Goal: Information Seeking & Learning: Learn about a topic

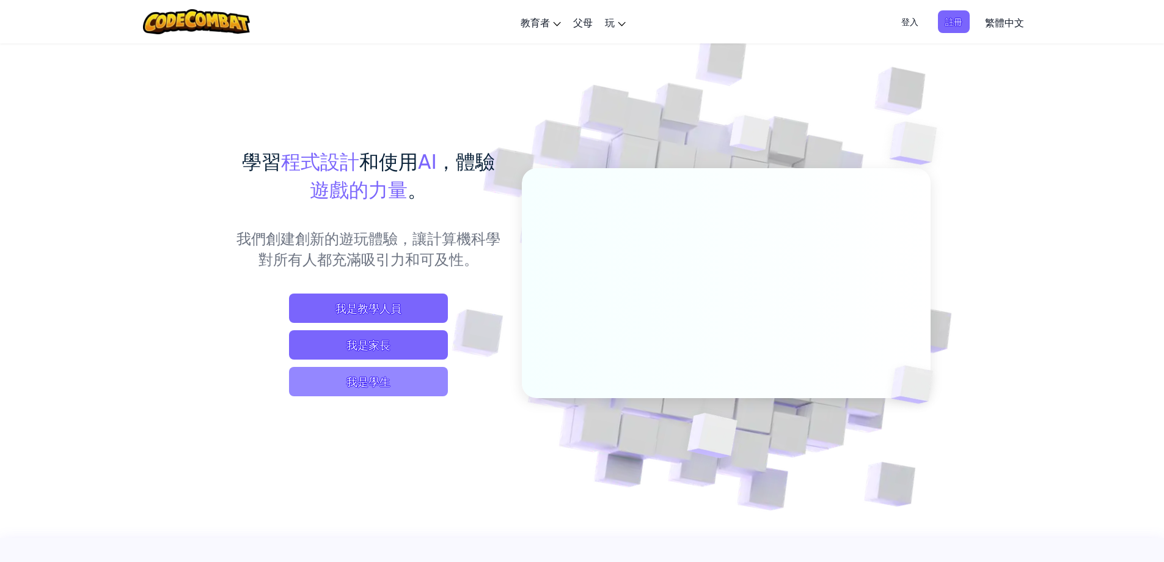
click at [374, 379] on span "我是學生" at bounding box center [368, 381] width 159 height 29
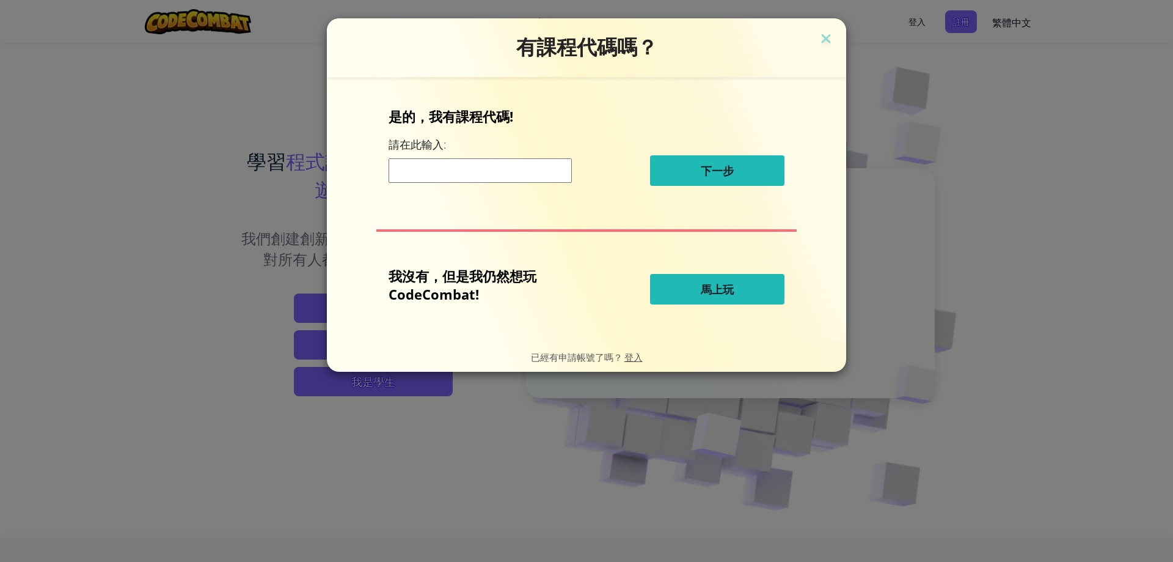
click at [677, 296] on button "馬上玩" at bounding box center [717, 289] width 134 height 31
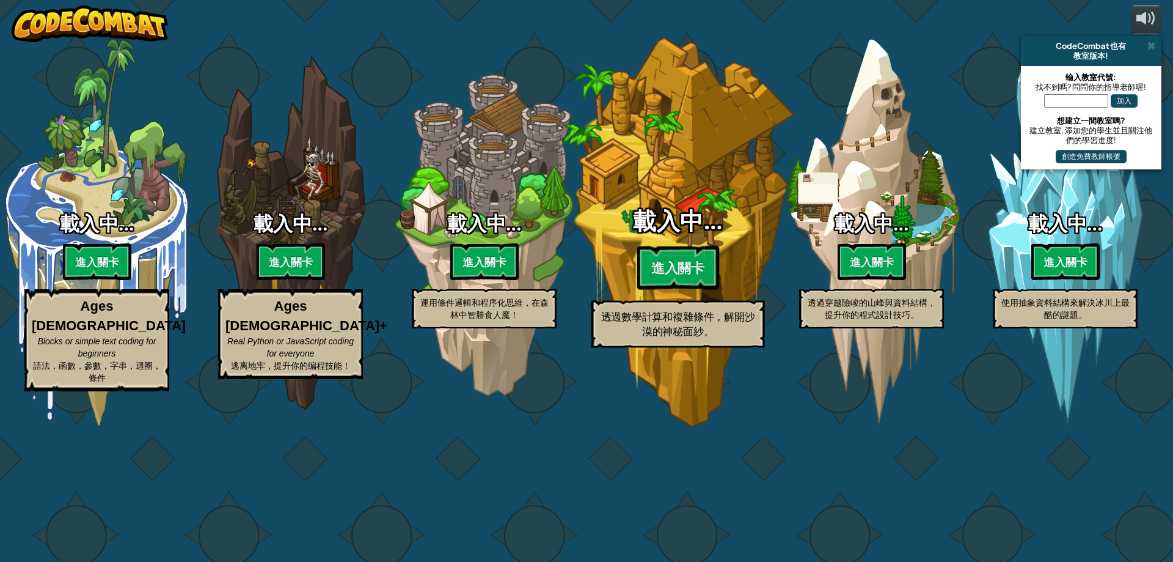
select select "zh-HANT"
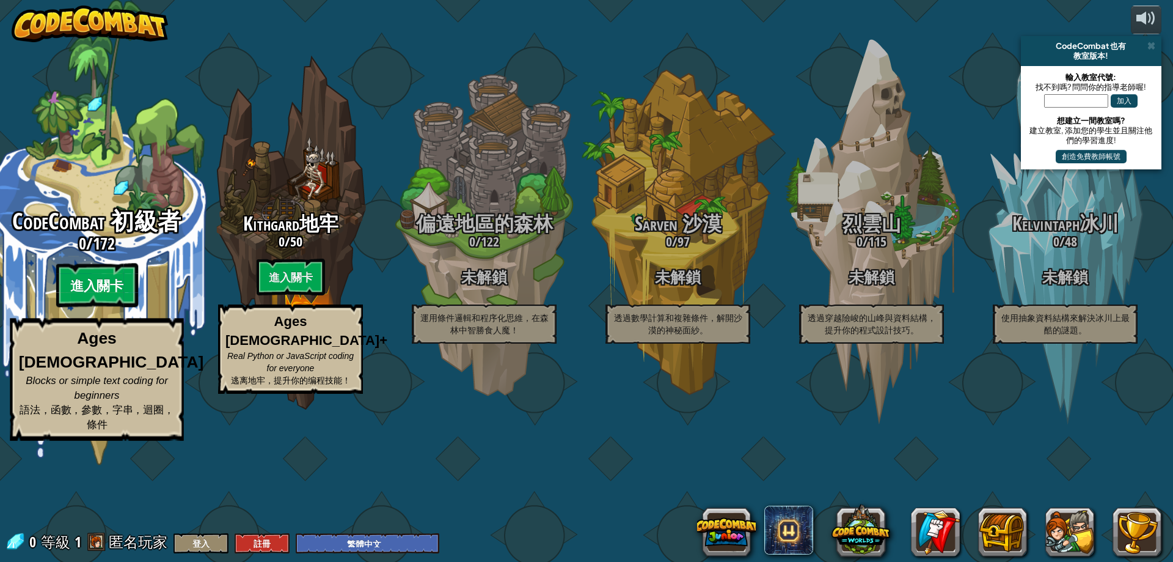
click at [115, 307] on btn "進入關卡" at bounding box center [97, 285] width 82 height 44
select select "zh-HANT"
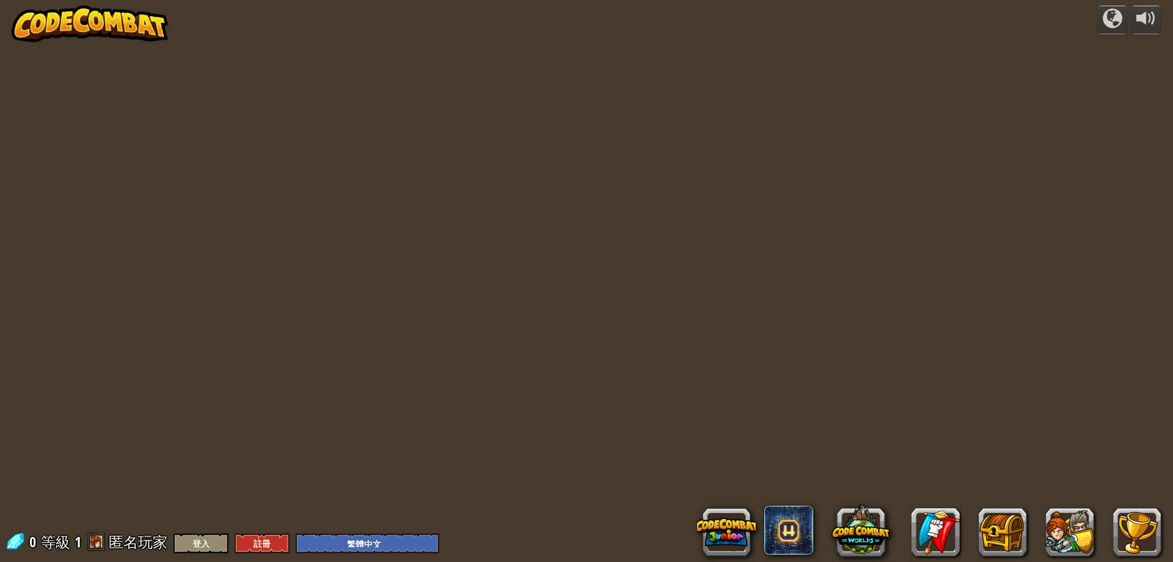
select select "zh-HANT"
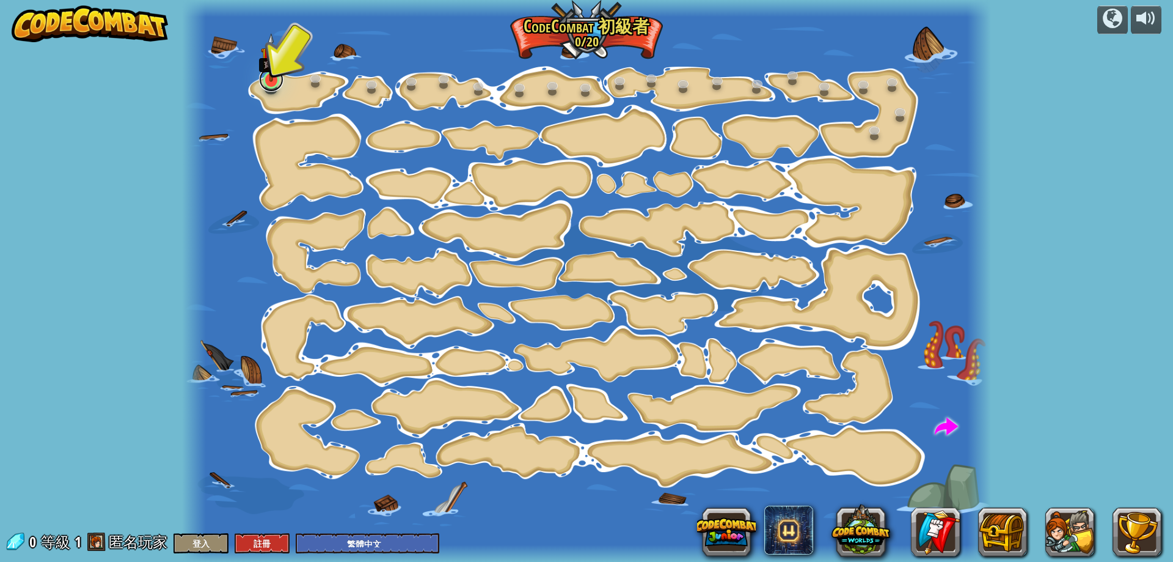
click at [270, 86] on link at bounding box center [271, 79] width 24 height 24
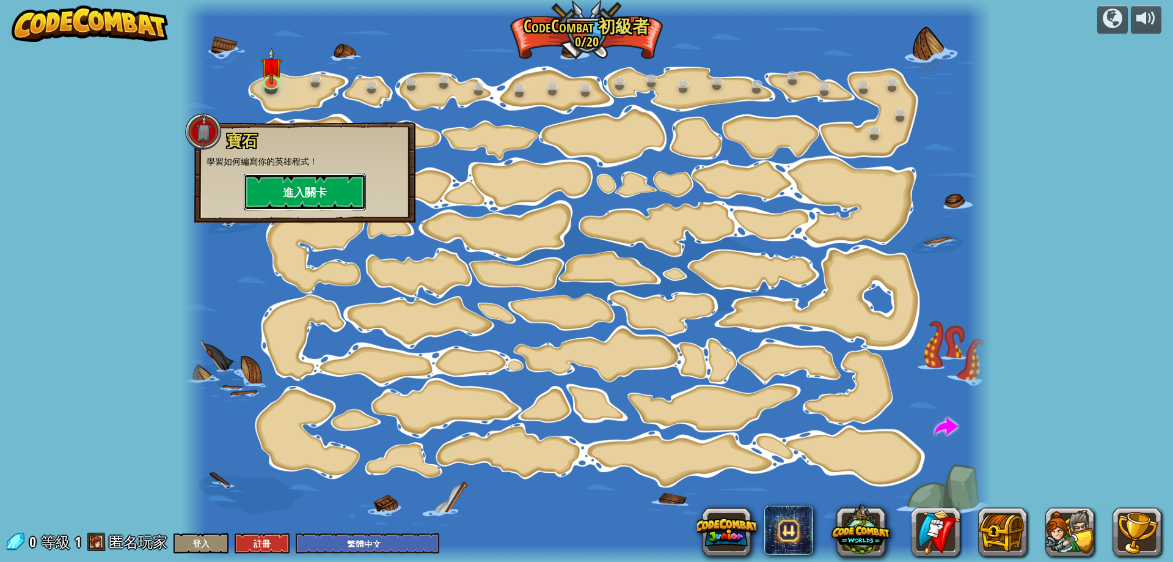
click at [331, 191] on button "進入關卡" at bounding box center [305, 192] width 122 height 37
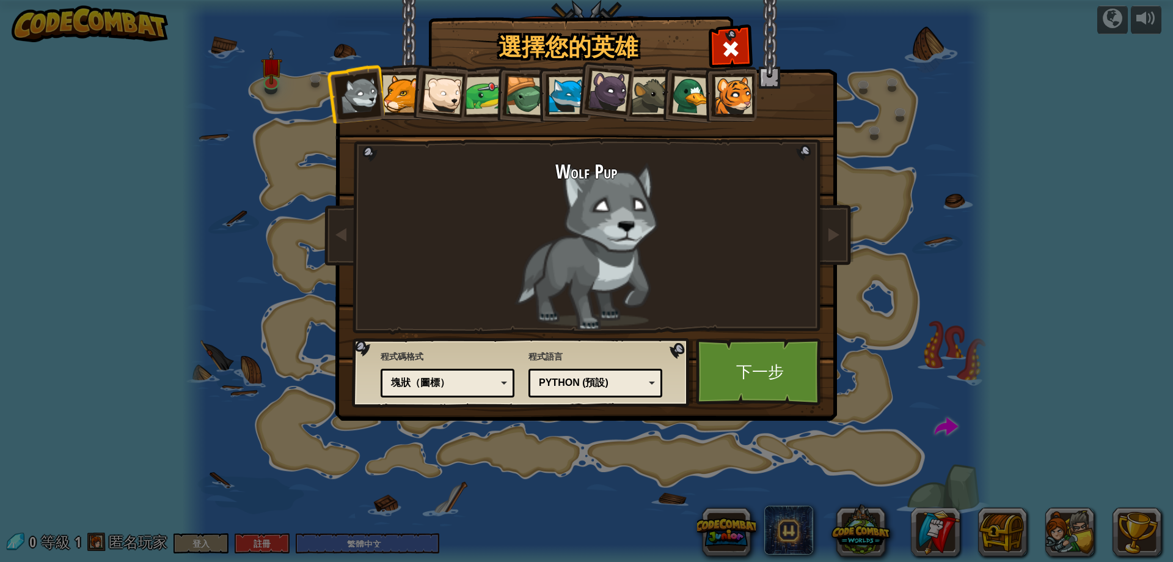
click at [444, 95] on div at bounding box center [442, 94] width 40 height 40
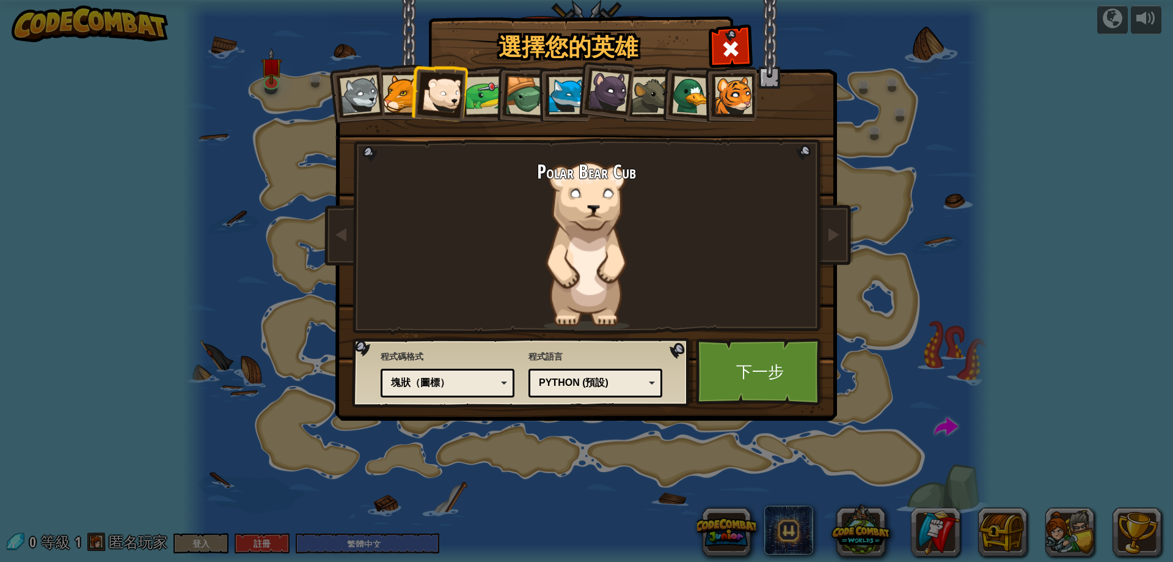
click at [563, 99] on div at bounding box center [567, 95] width 37 height 37
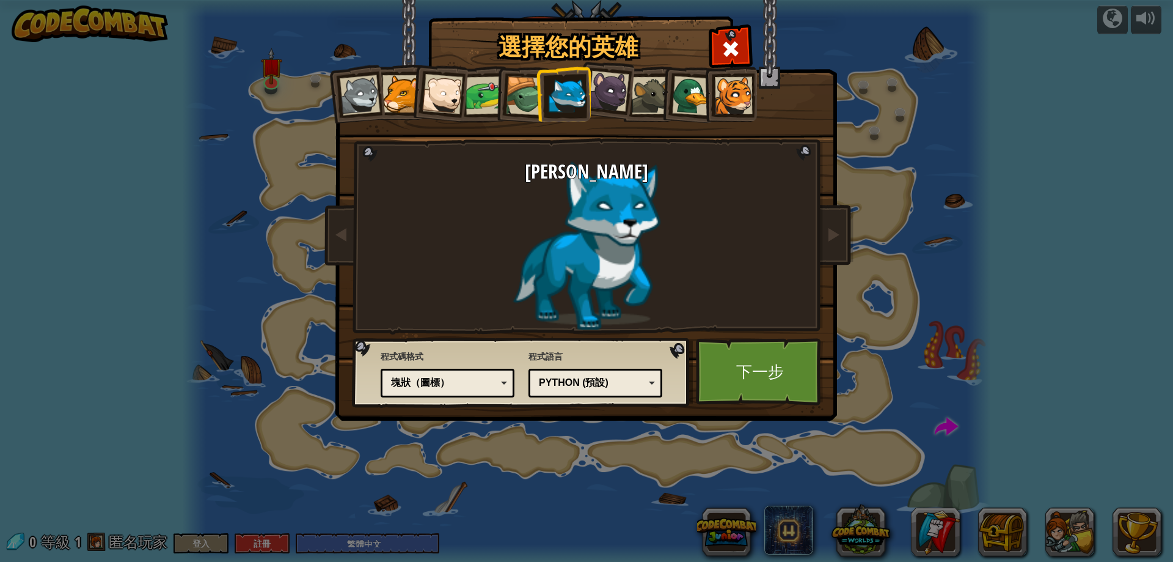
click at [691, 101] on div at bounding box center [692, 96] width 40 height 40
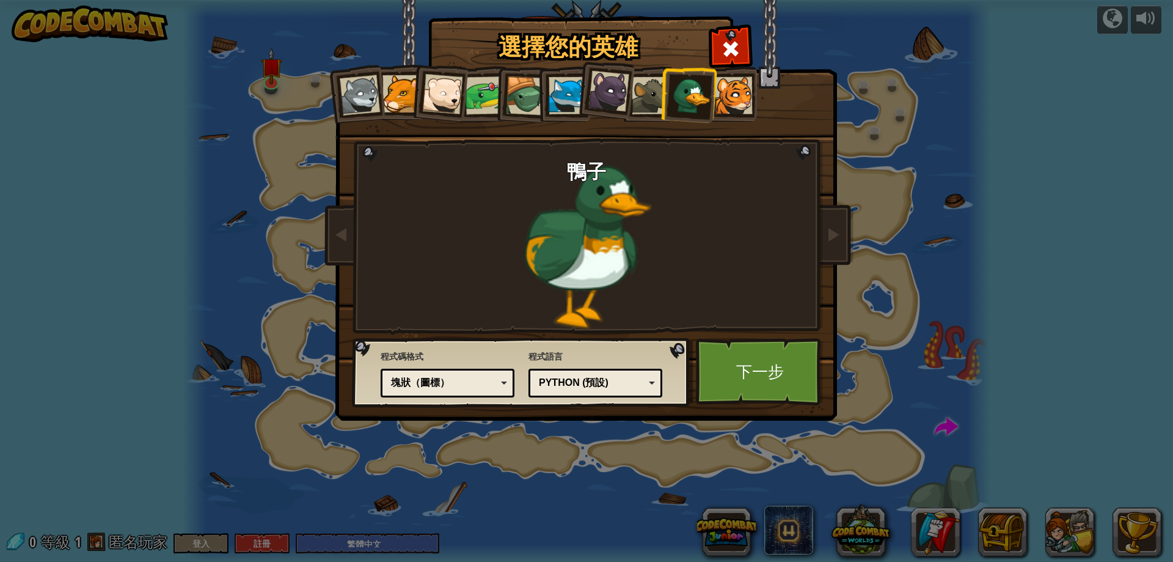
click at [742, 99] on div at bounding box center [733, 95] width 37 height 37
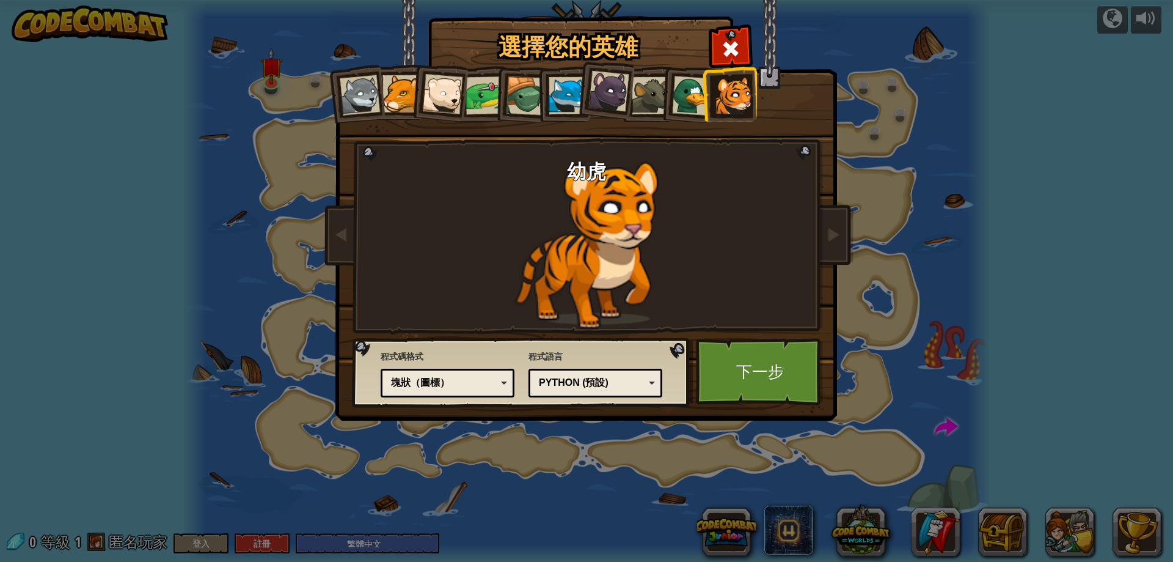
click at [363, 96] on div at bounding box center [360, 95] width 40 height 40
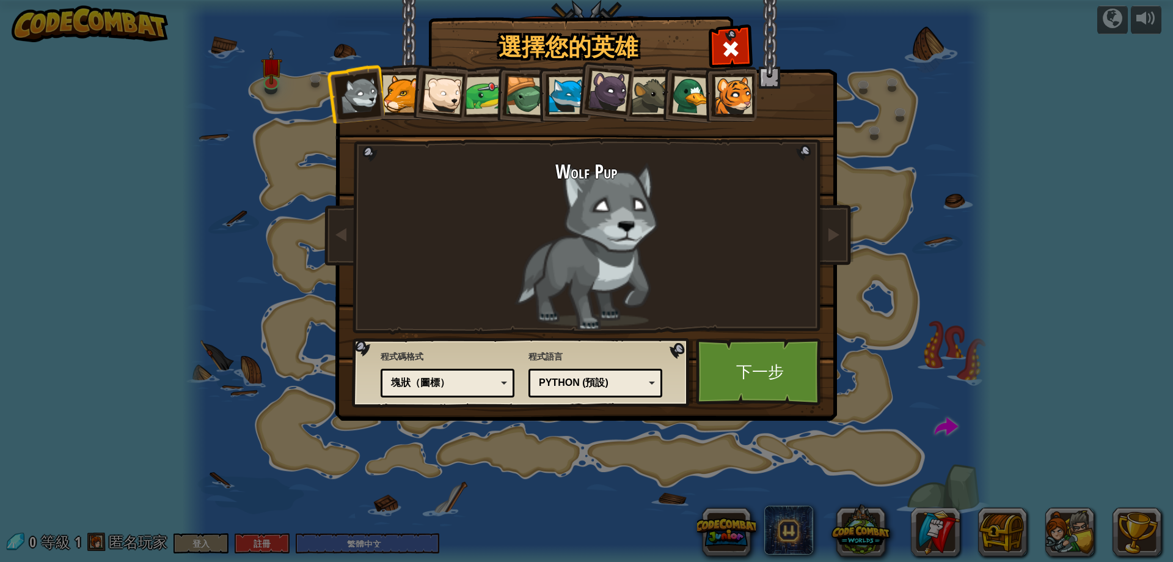
click at [598, 97] on div at bounding box center [609, 91] width 41 height 41
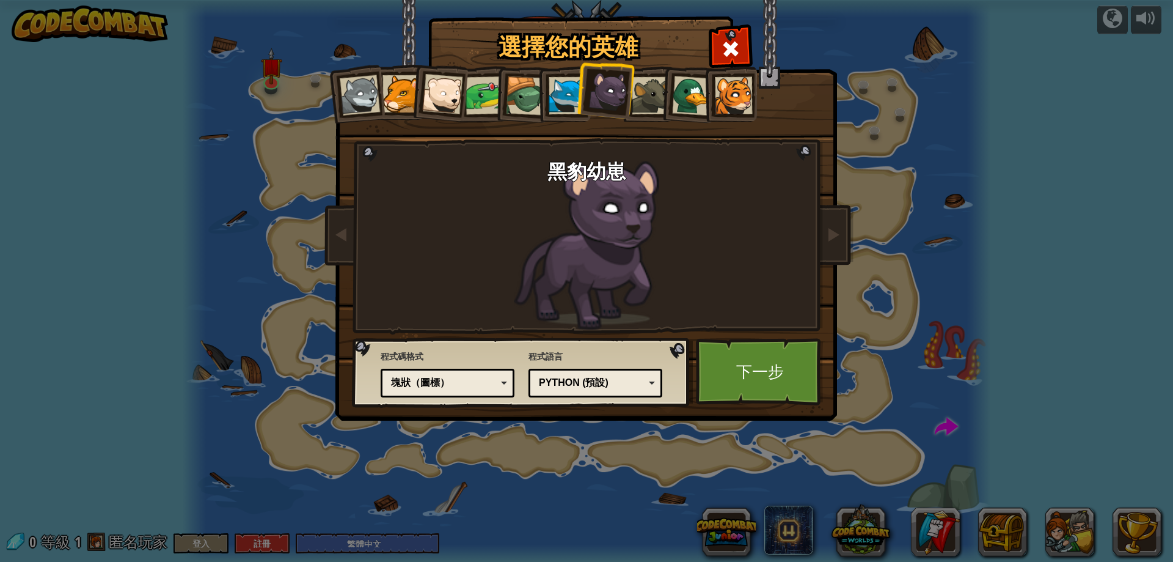
click at [645, 103] on div at bounding box center [650, 95] width 37 height 37
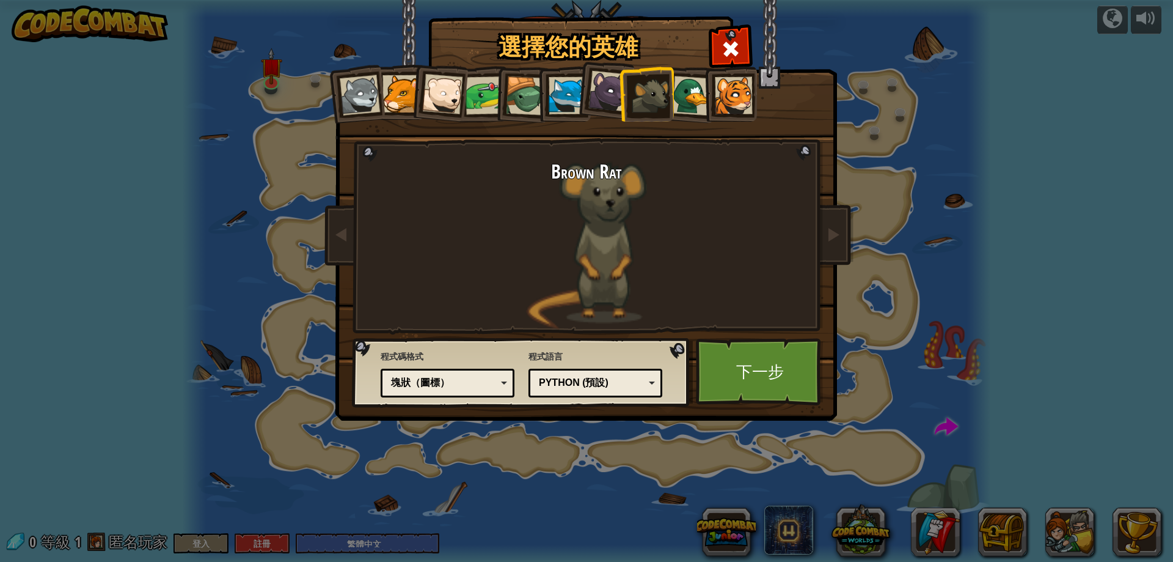
click at [691, 103] on div at bounding box center [692, 96] width 40 height 40
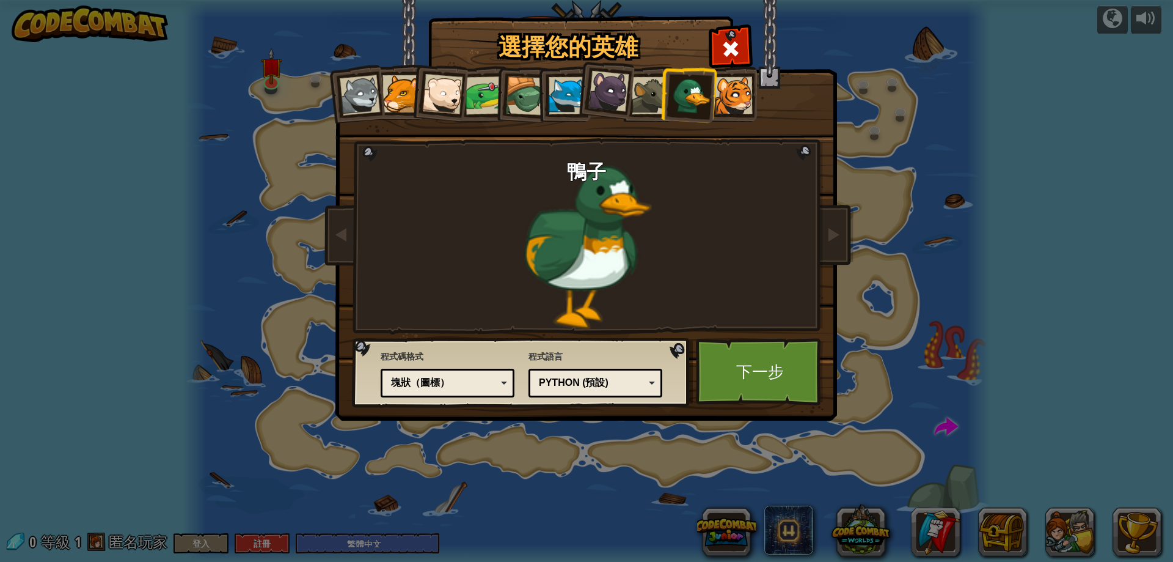
click at [732, 101] on div at bounding box center [733, 95] width 37 height 37
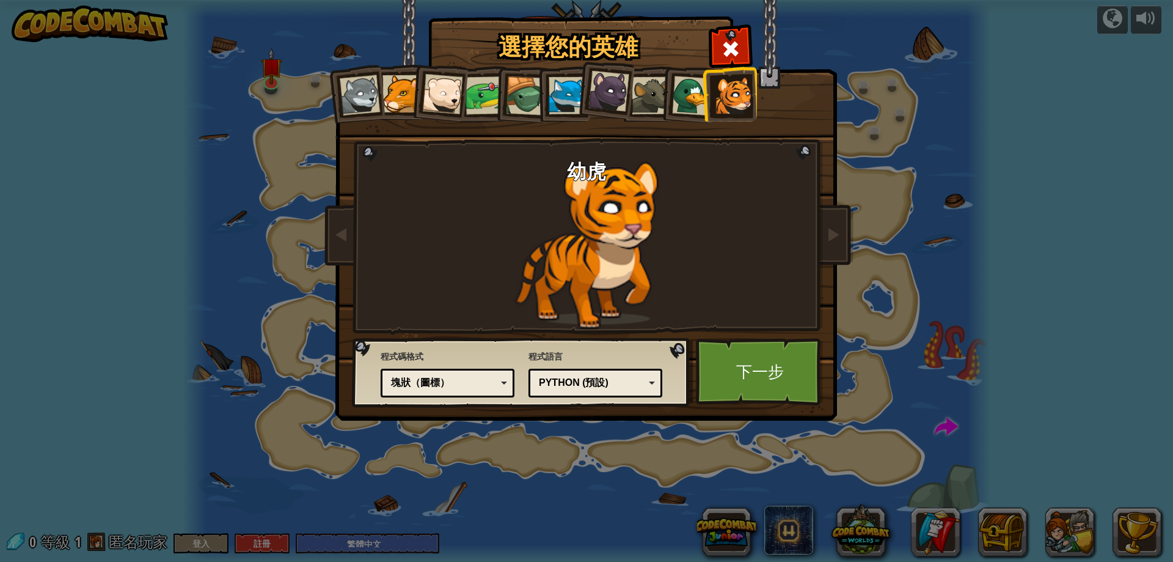
click at [477, 387] on div "塊狀（圖標）" at bounding box center [444, 383] width 106 height 14
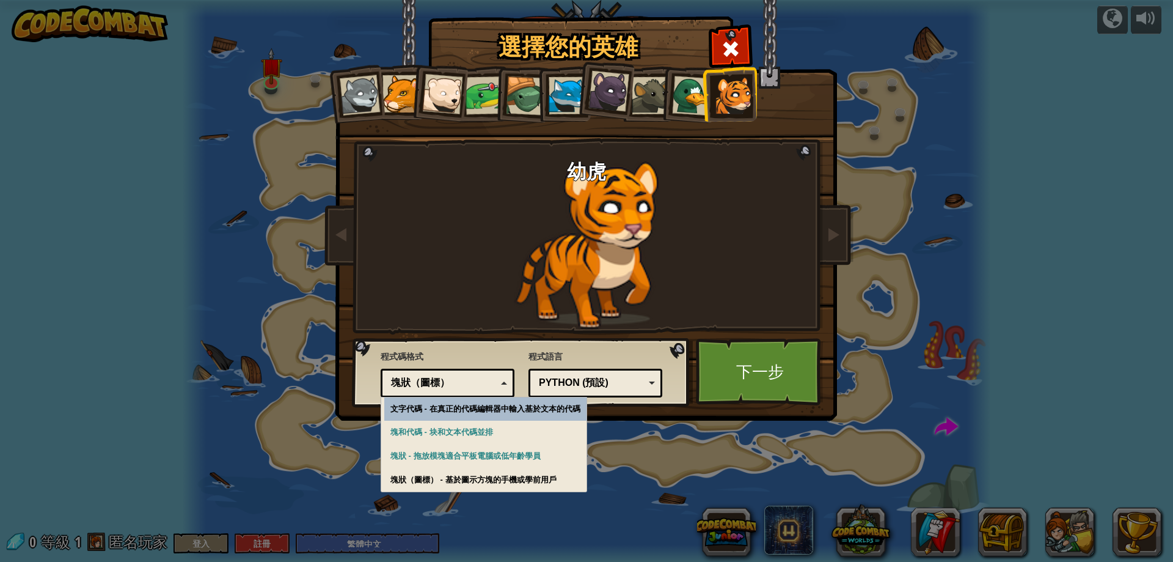
click at [477, 387] on div "塊狀（圖標）" at bounding box center [444, 383] width 106 height 14
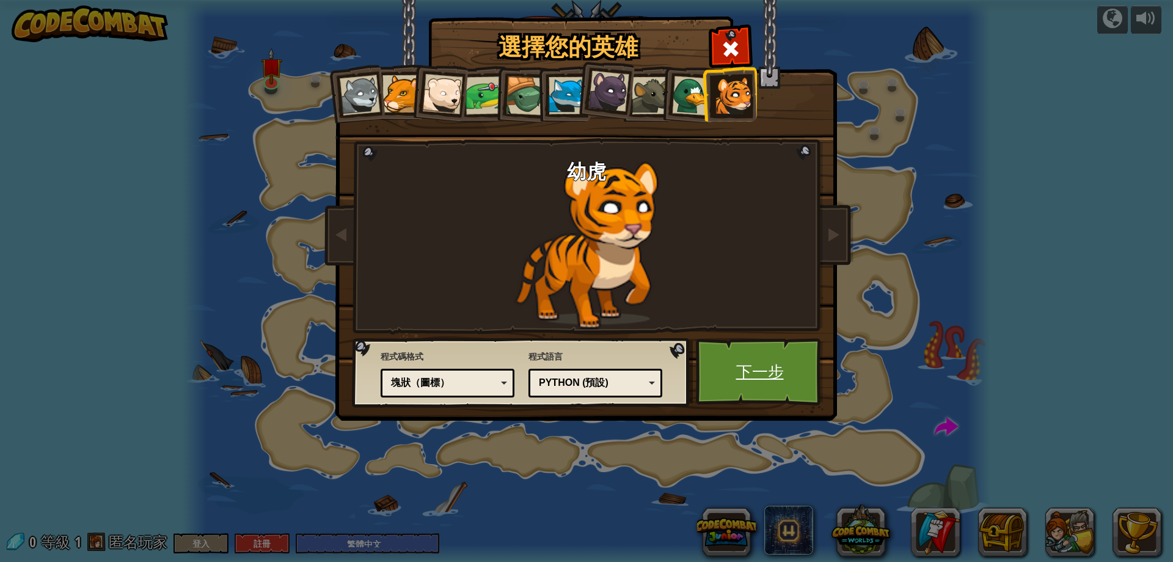
click at [766, 386] on link "下一步" at bounding box center [760, 371] width 128 height 67
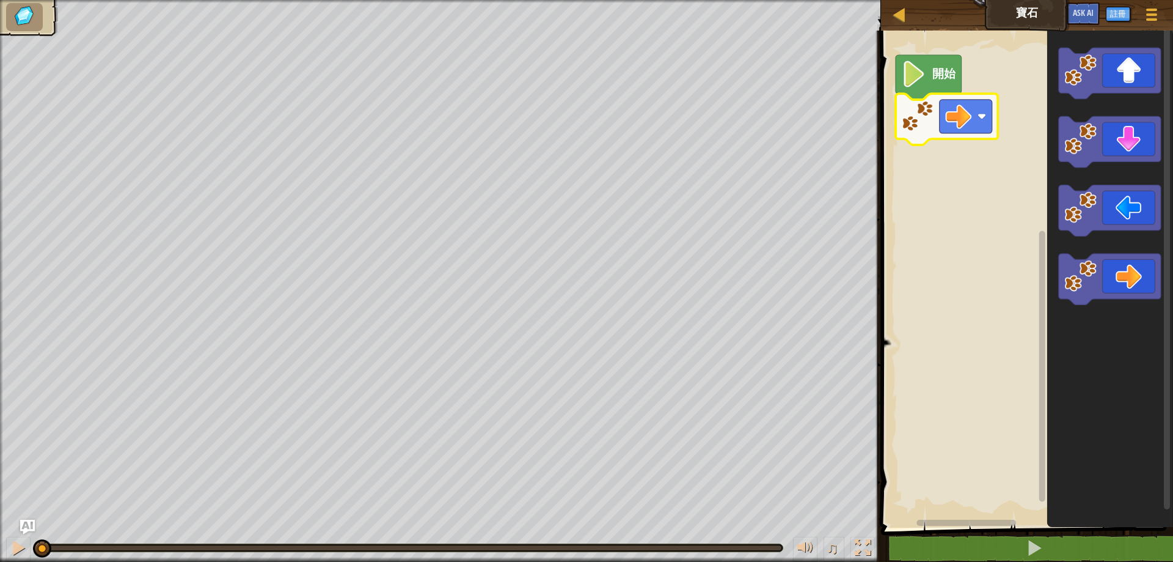
click at [943, 81] on text "開始" at bounding box center [944, 74] width 24 height 14
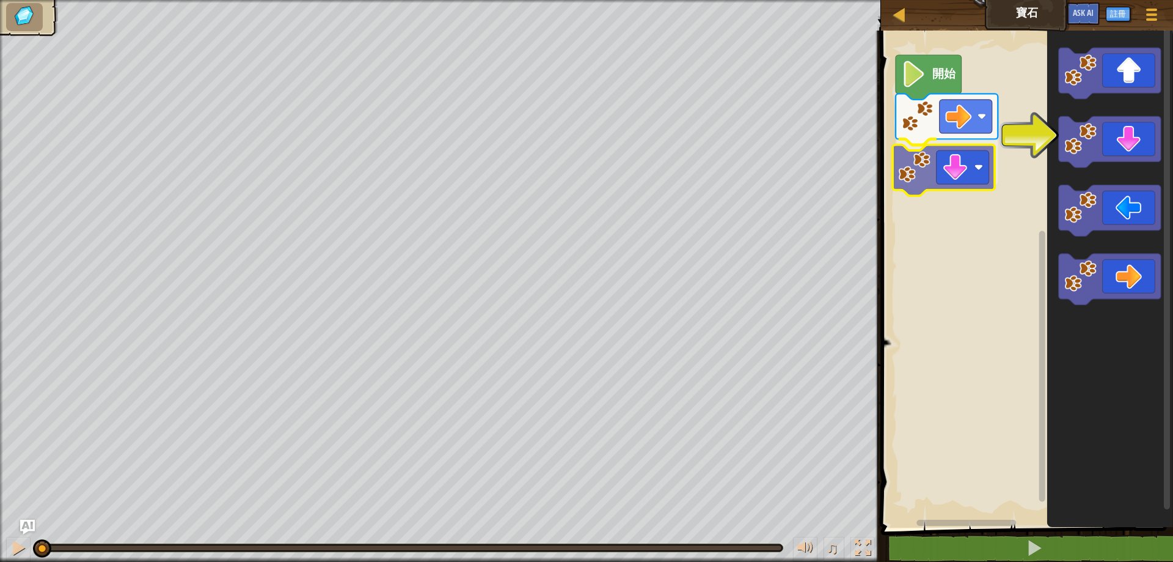
click at [927, 174] on div "開始" at bounding box center [1026, 275] width 296 height 503
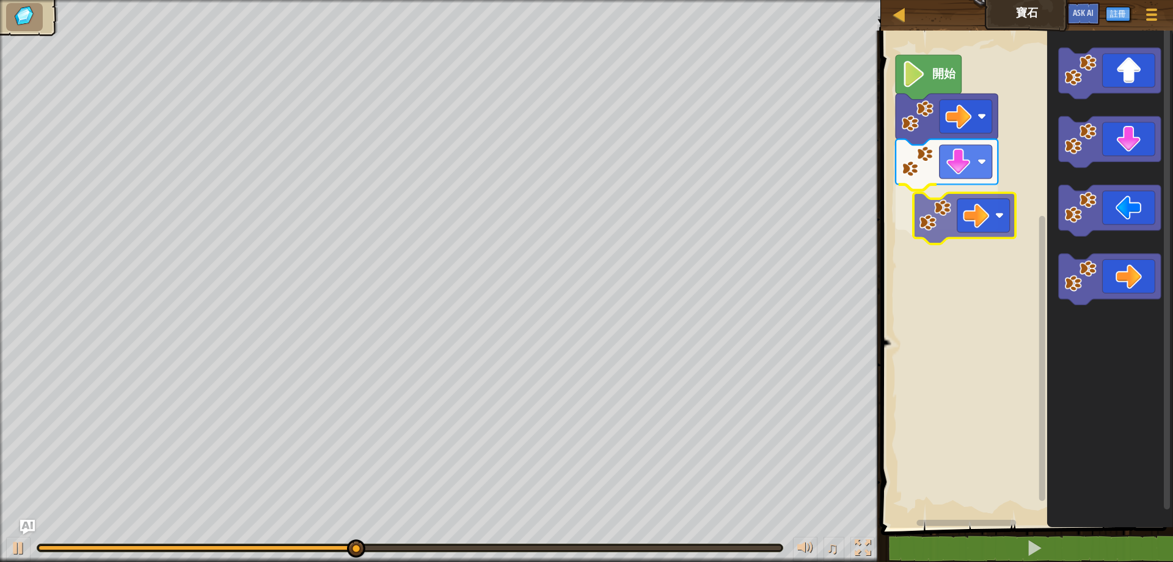
click at [961, 217] on div "開始" at bounding box center [1026, 275] width 296 height 503
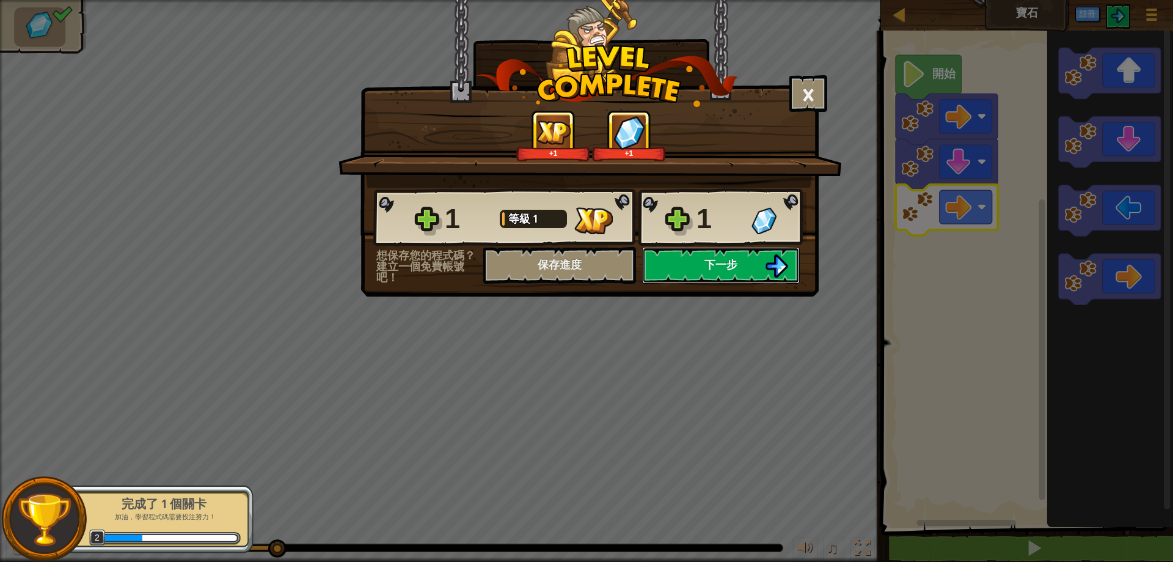
click at [712, 265] on span "下一步" at bounding box center [721, 264] width 33 height 15
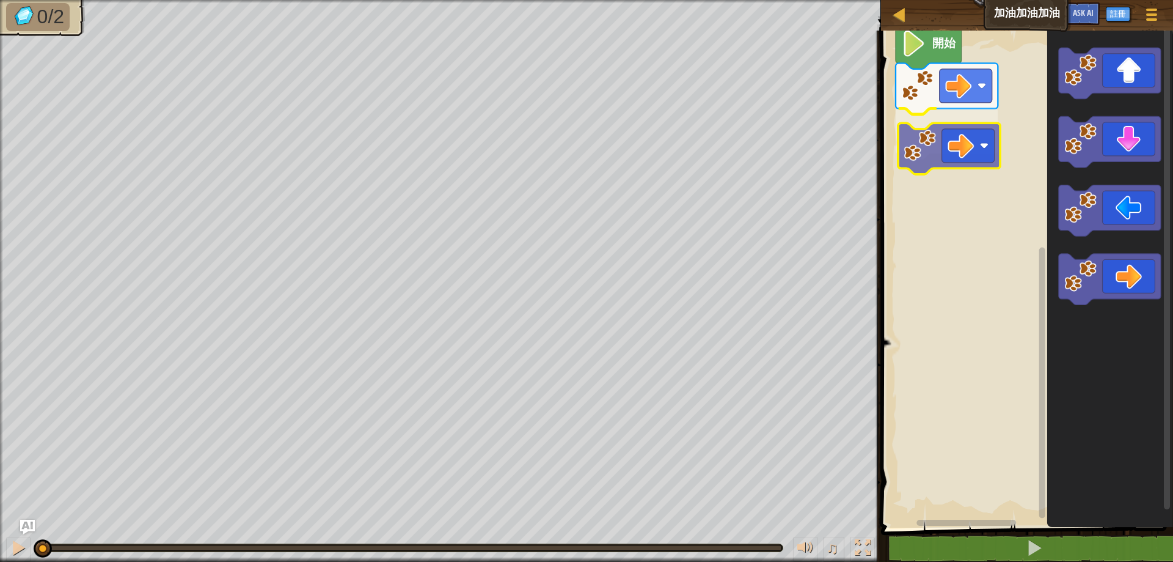
click at [956, 144] on div "開始" at bounding box center [1026, 275] width 296 height 503
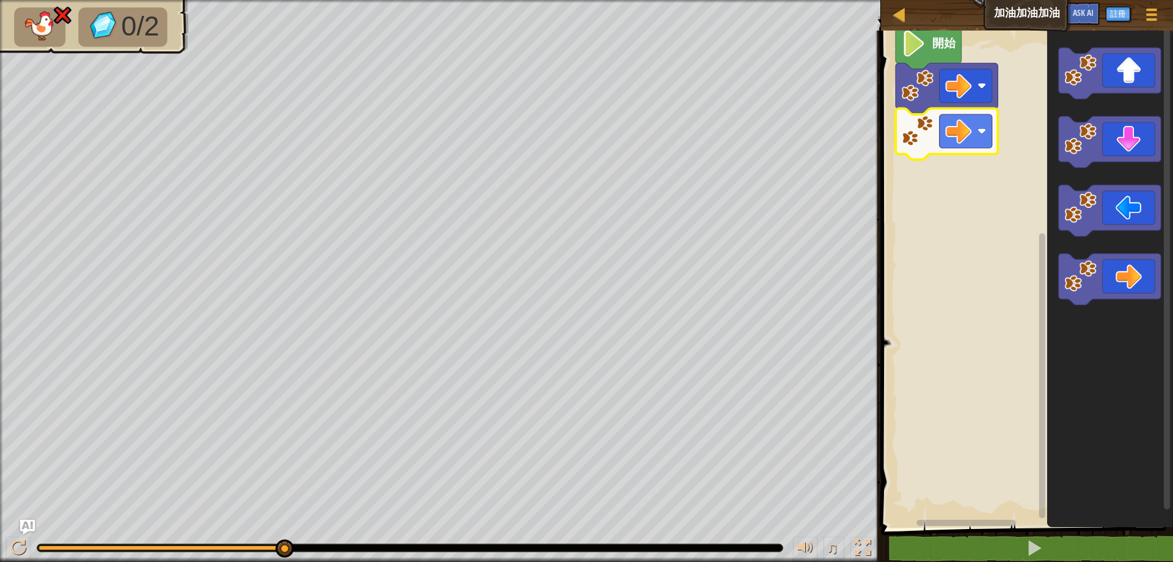
click at [902, 218] on rect "Blockly工作區" at bounding box center [1026, 275] width 296 height 503
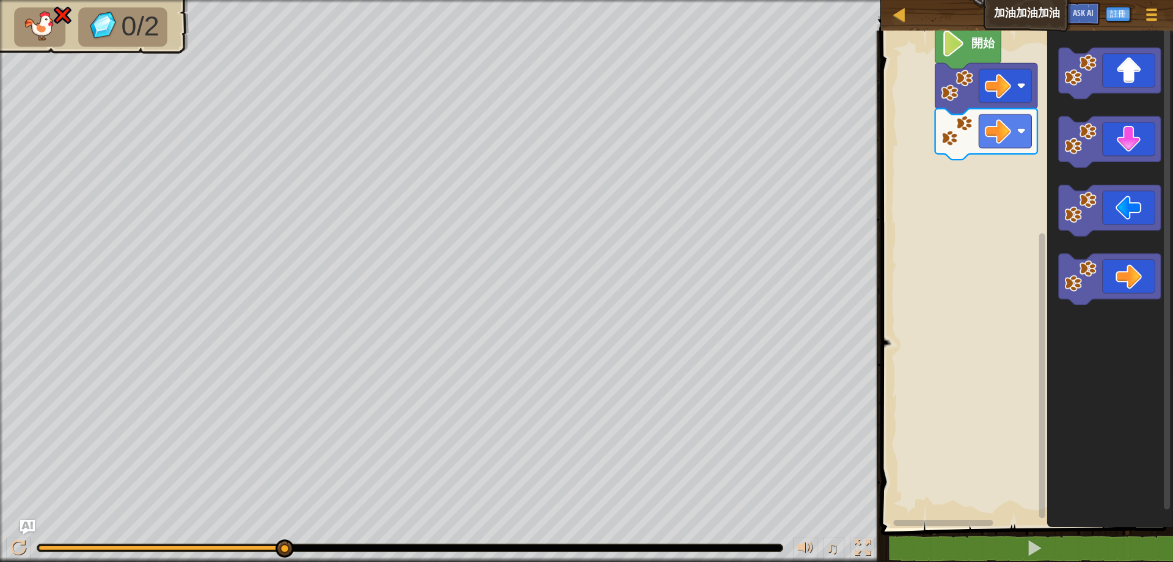
click at [962, 519] on rect "Blockly工作區" at bounding box center [943, 522] width 100 height 6
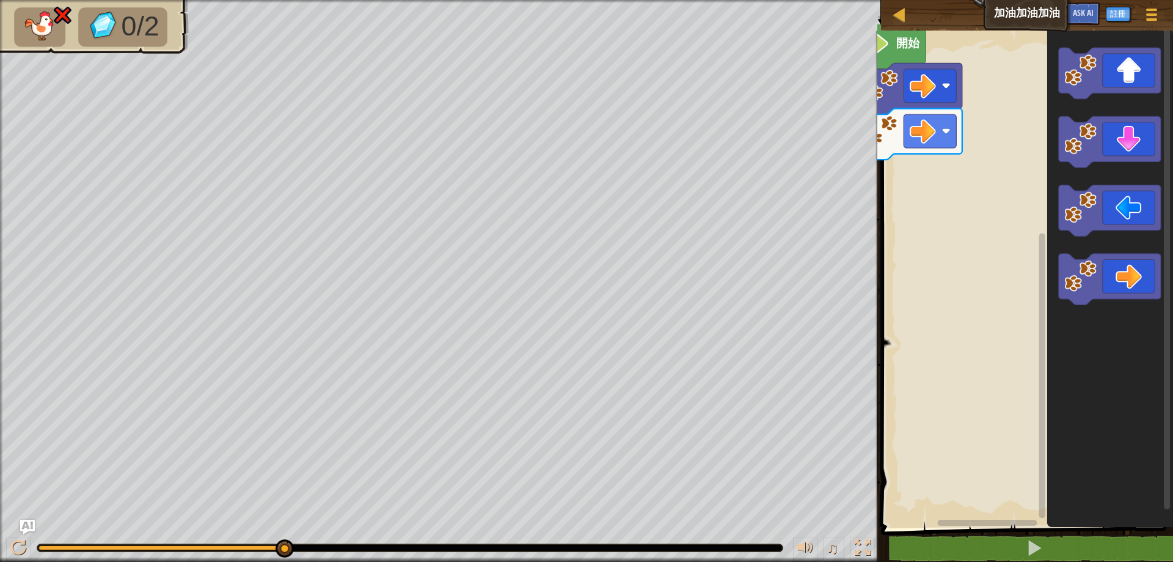
click at [822, 203] on div "地圖 加油加油加油 遊戲選單 註冊 Ask AI 1 הההההההההההההההההההההההההההההההההההההההההההההההההההה…" at bounding box center [586, 281] width 1173 height 562
click at [904, 43] on text "開始" at bounding box center [909, 44] width 24 height 14
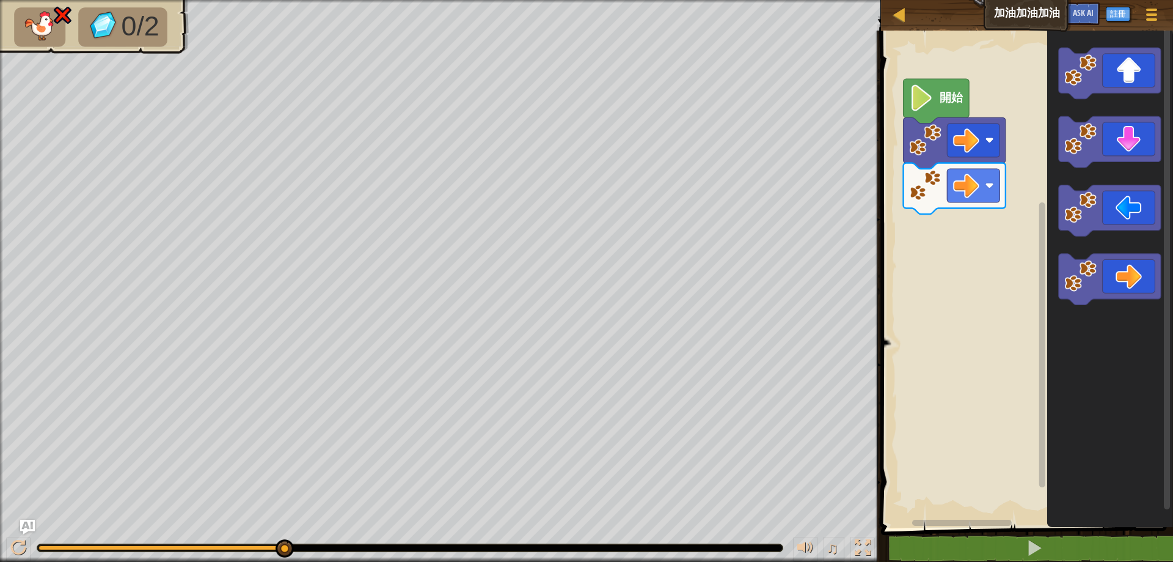
click at [1002, 266] on rect "Blockly工作區" at bounding box center [1026, 275] width 296 height 503
drag, startPoint x: 0, startPoint y: 543, endPoint x: 11, endPoint y: 543, distance: 11.0
click at [5, 543] on div "♫" at bounding box center [440, 544] width 881 height 37
click at [15, 543] on div at bounding box center [18, 548] width 16 height 16
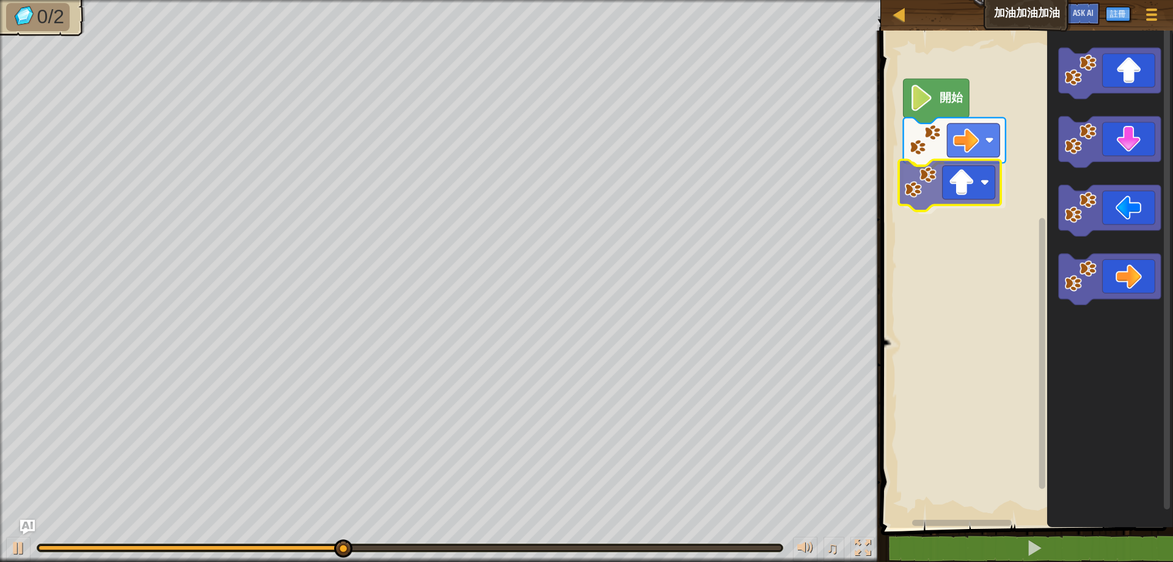
click at [952, 197] on div "開始" at bounding box center [1026, 275] width 296 height 503
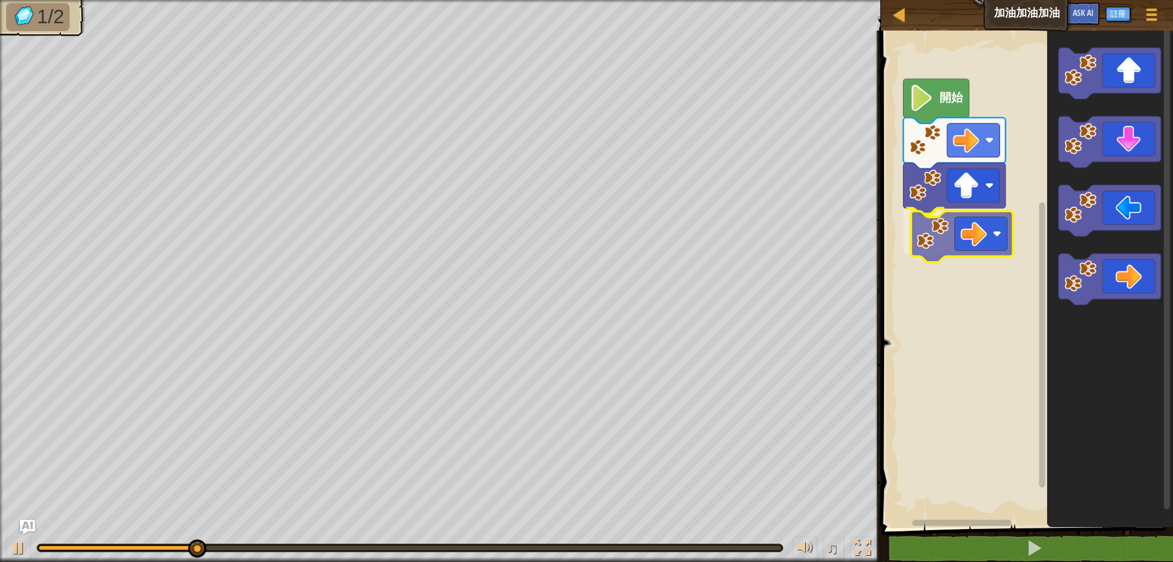
click at [971, 252] on div "開始" at bounding box center [1026, 275] width 296 height 503
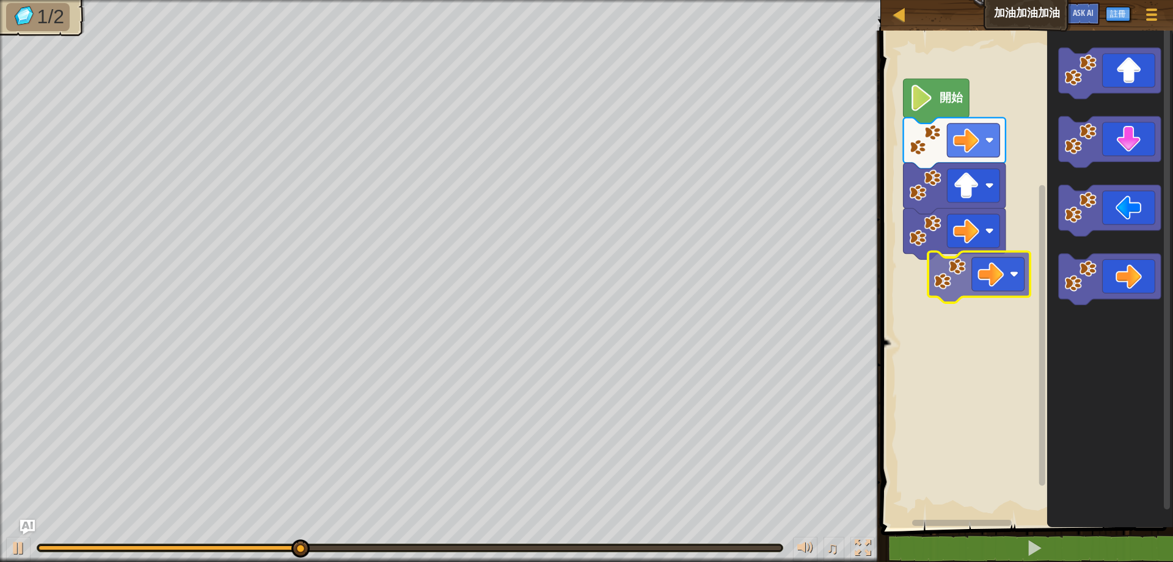
click at [953, 275] on div "開始" at bounding box center [1026, 275] width 296 height 503
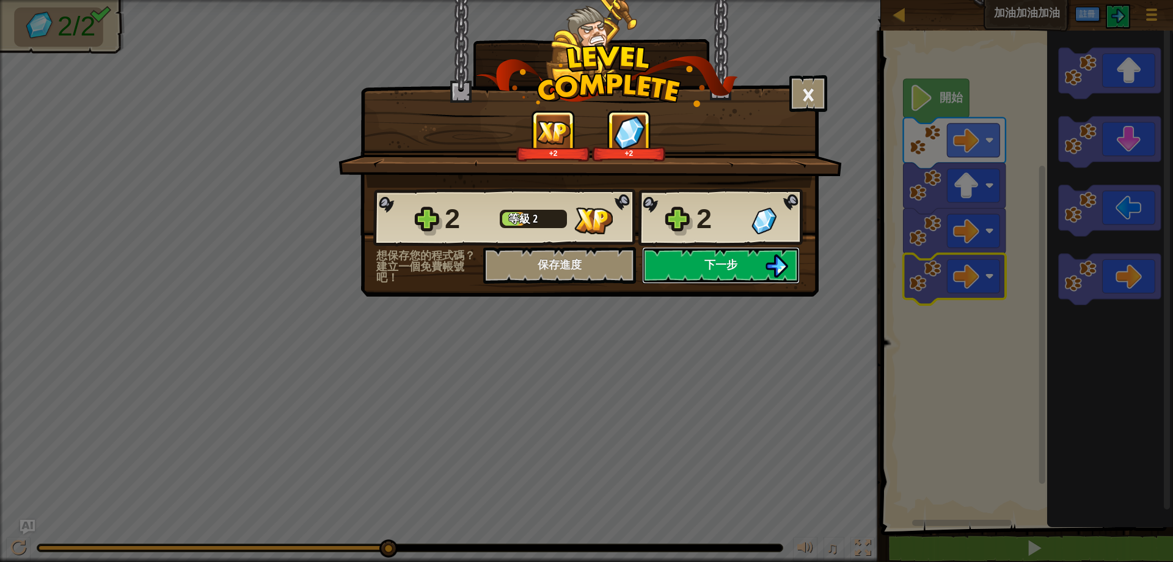
click at [725, 273] on button "下一步" at bounding box center [721, 265] width 158 height 37
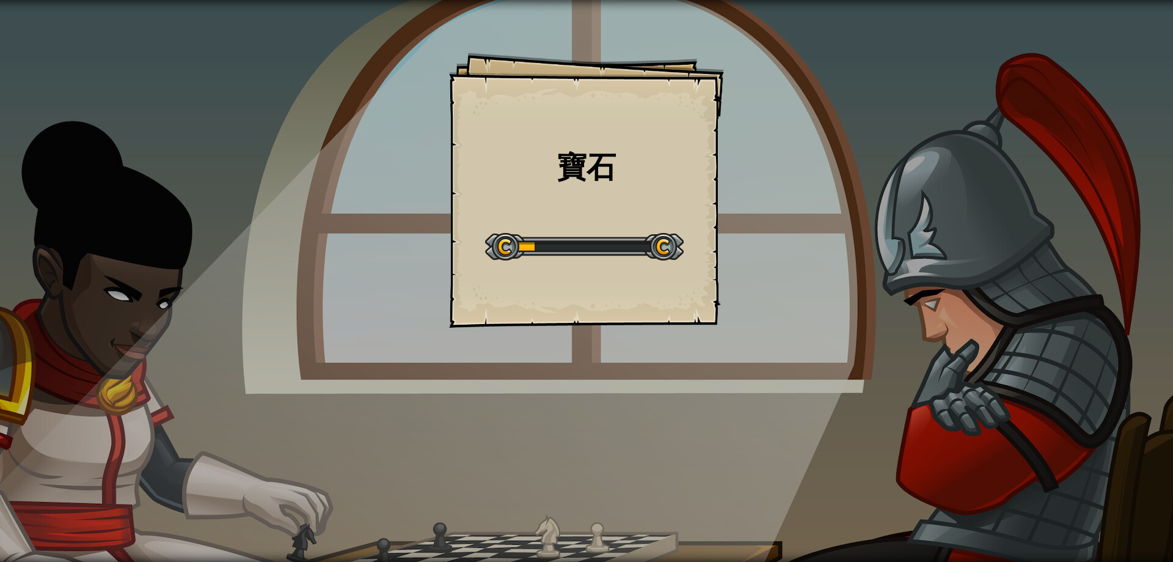
select select "zh-HANT"
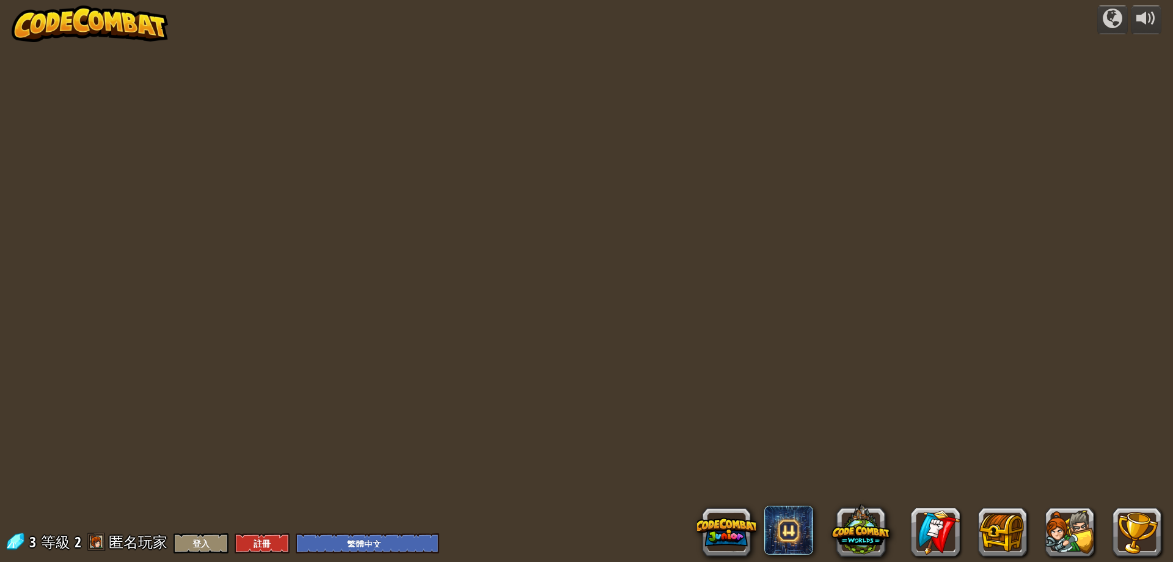
select select "zh-HANT"
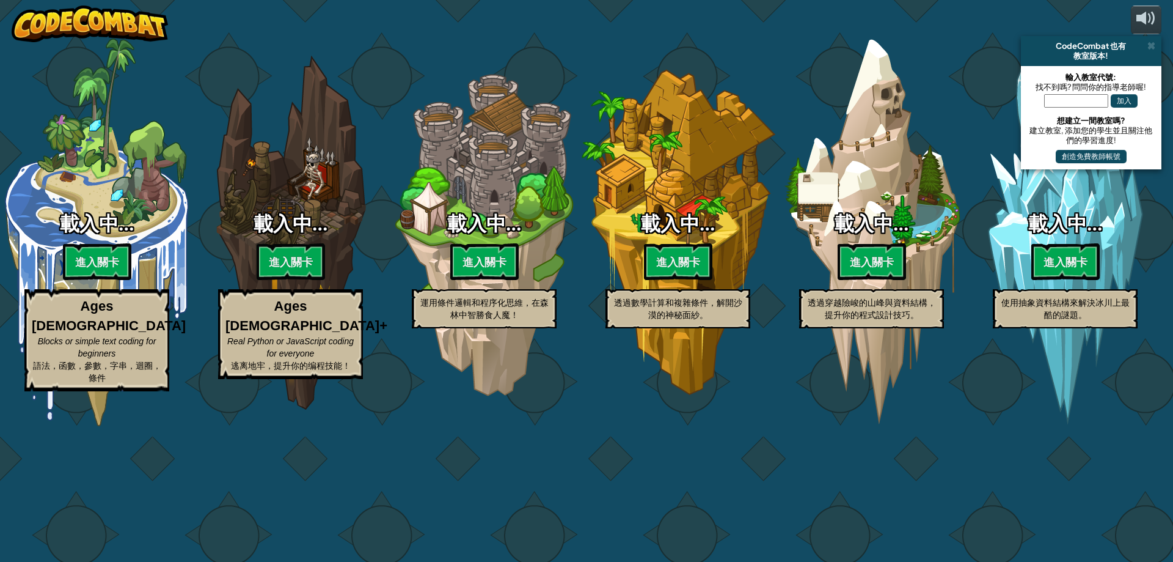
select select "zh-HANT"
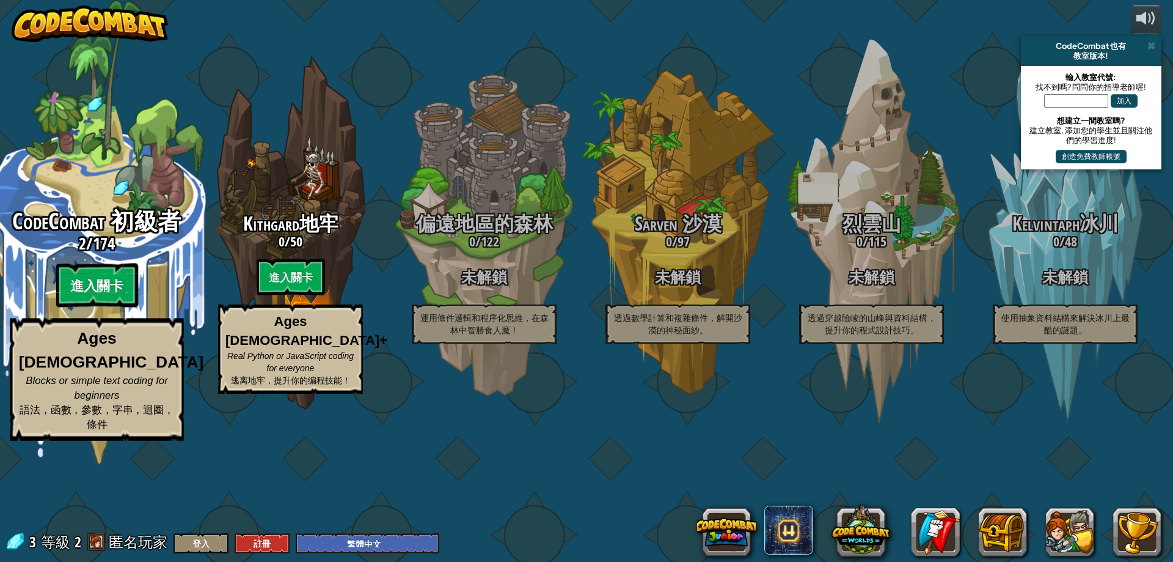
click at [89, 307] on btn "進入關卡" at bounding box center [97, 285] width 82 height 44
select select "zh-HANT"
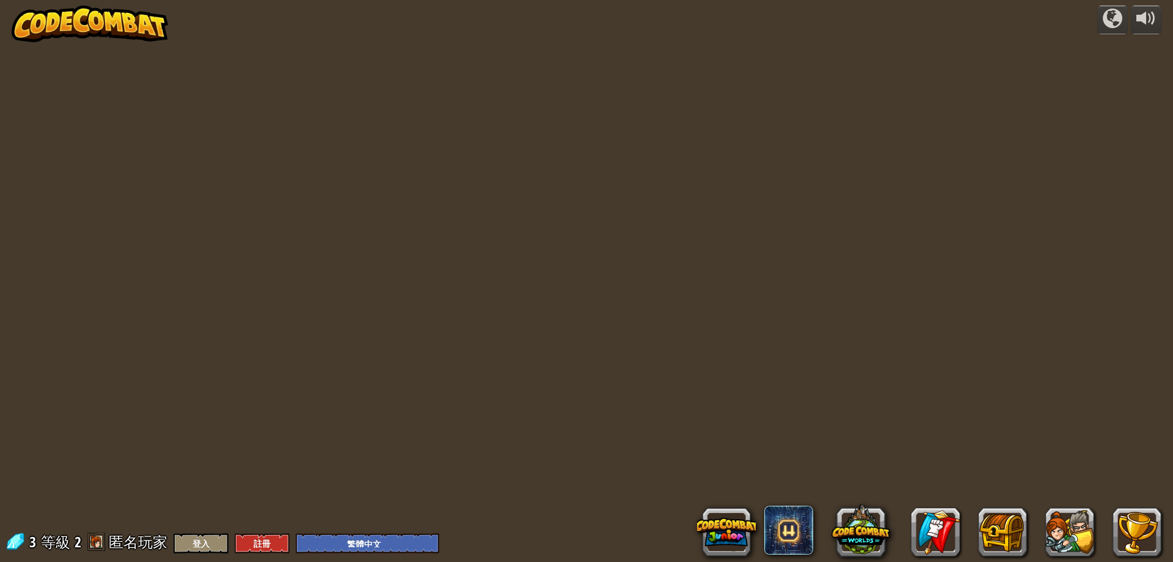
select select "zh-HANT"
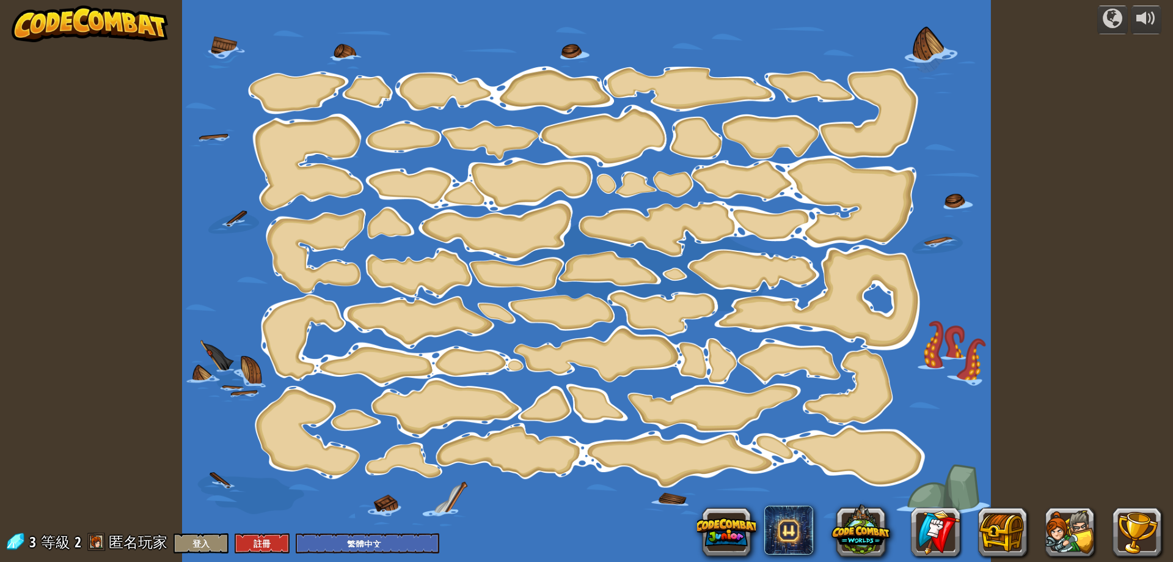
select select "zh-HANT"
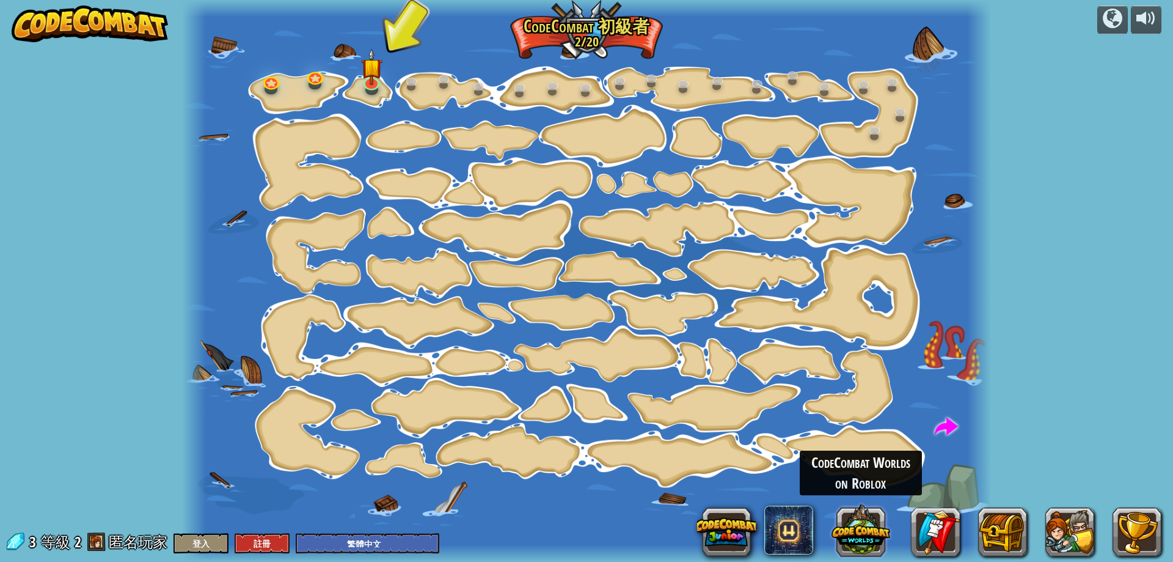
click at [845, 519] on button at bounding box center [861, 529] width 59 height 59
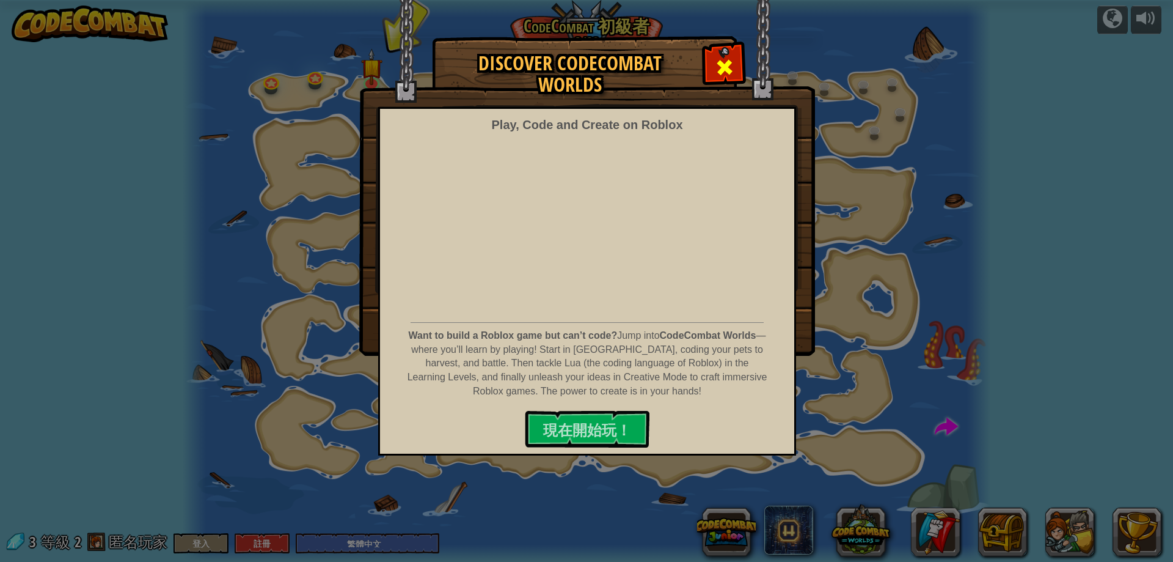
click at [728, 68] on span at bounding box center [725, 67] width 20 height 20
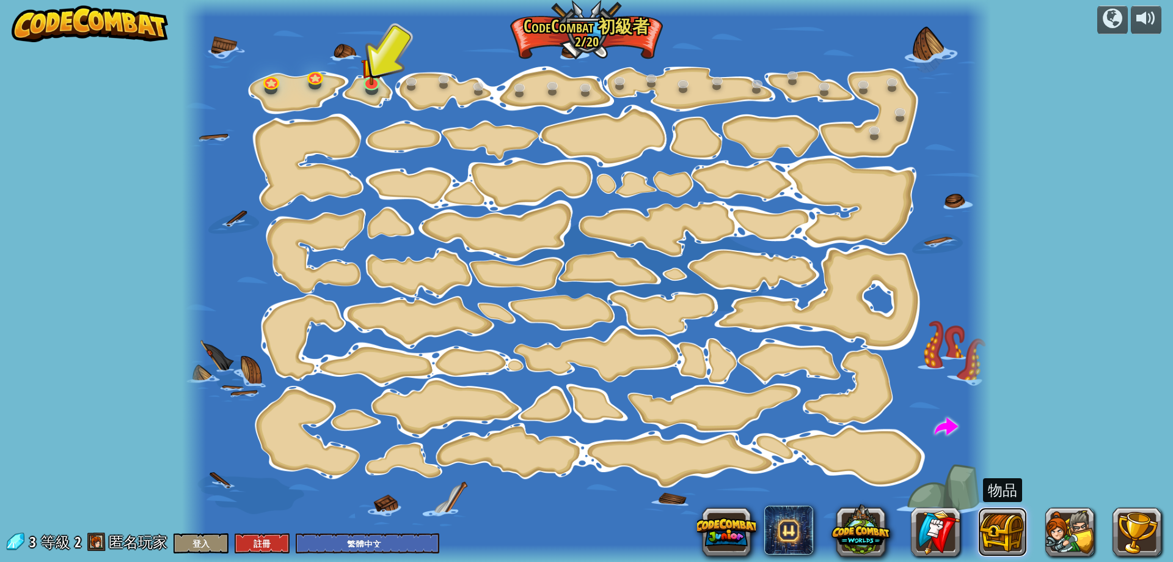
click at [997, 531] on button at bounding box center [1002, 531] width 49 height 49
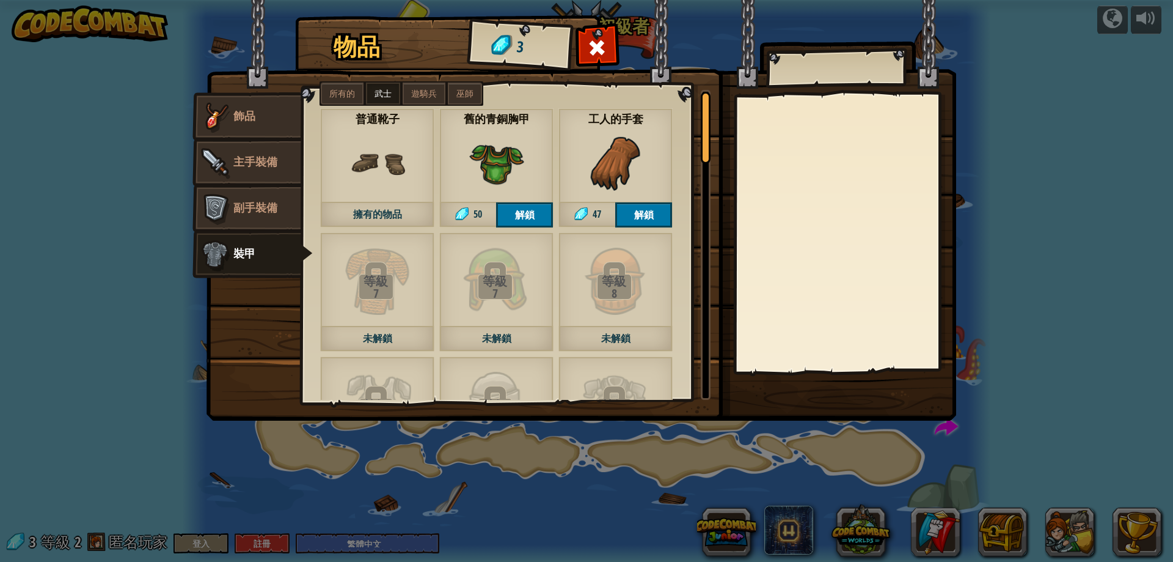
click at [1074, 124] on div "物品 3 輔助 飾品 主手裝備 副手裝備 裝甲 所有的 武士 遊騎兵 巫師 等級 9 未解鎖 等級 11 未解鎖 等級 11 未解鎖 等級 12 未解鎖 等級…" at bounding box center [586, 281] width 1173 height 562
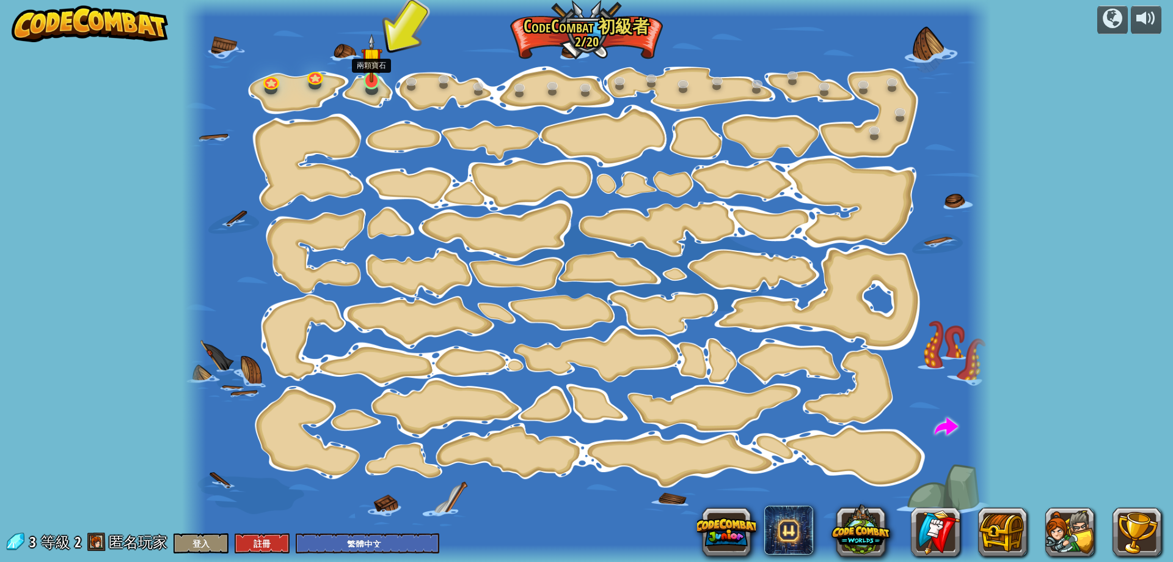
click at [366, 79] on img at bounding box center [371, 58] width 21 height 49
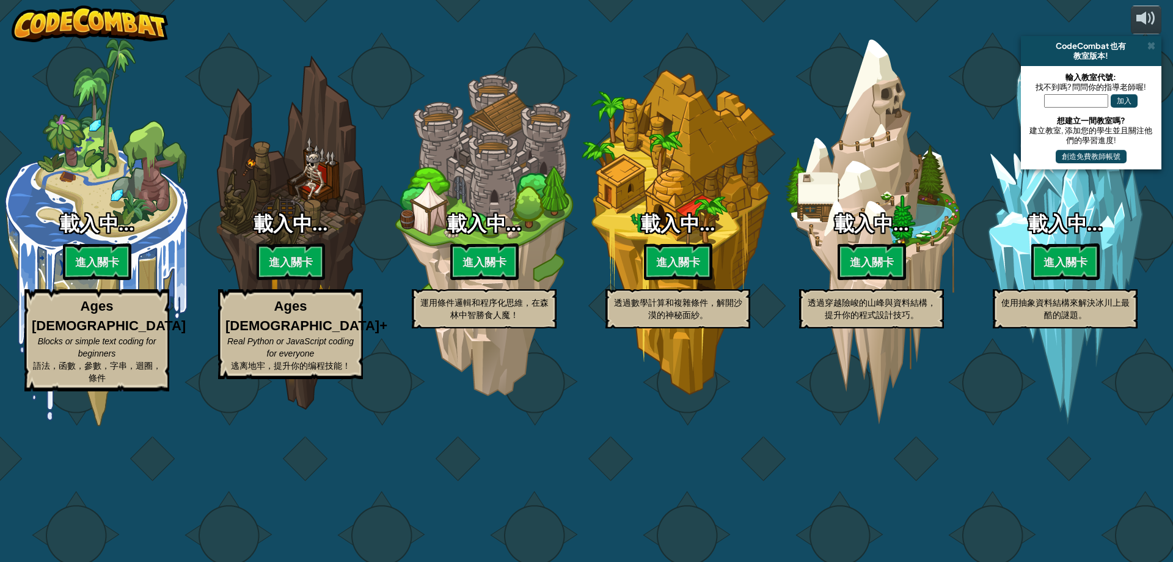
select select "zh-HANT"
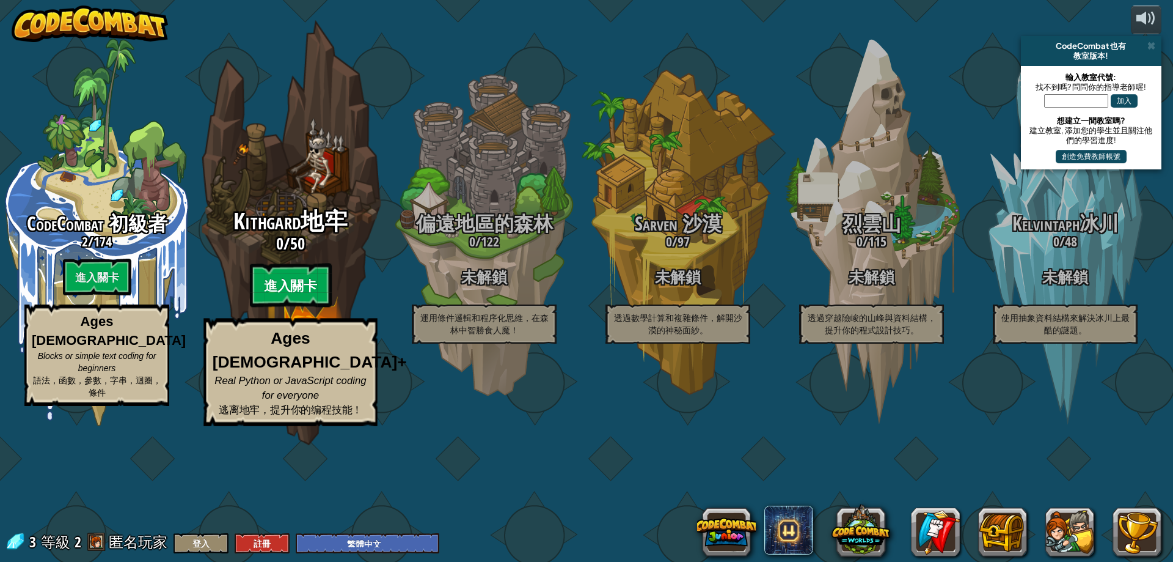
click at [315, 307] on btn "進入關卡" at bounding box center [290, 285] width 82 height 44
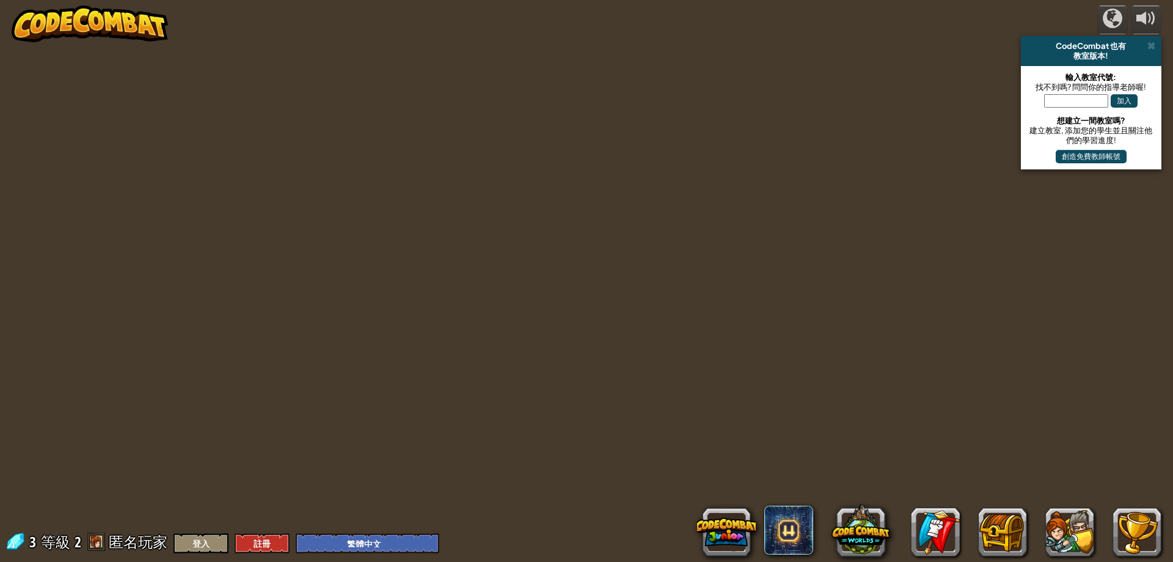
select select "zh-HANT"
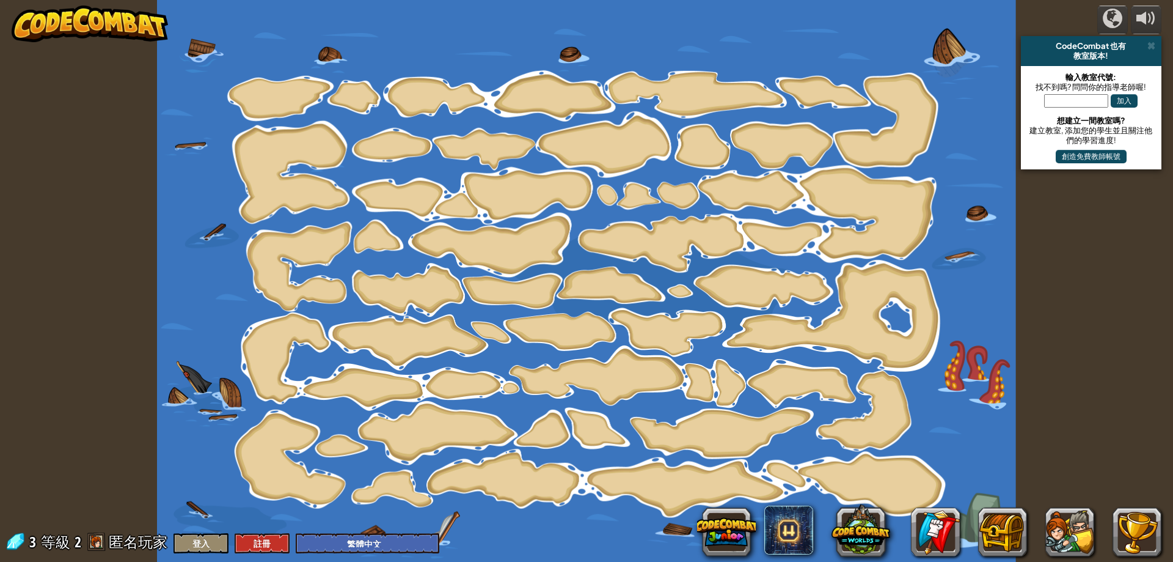
select select "zh-HANT"
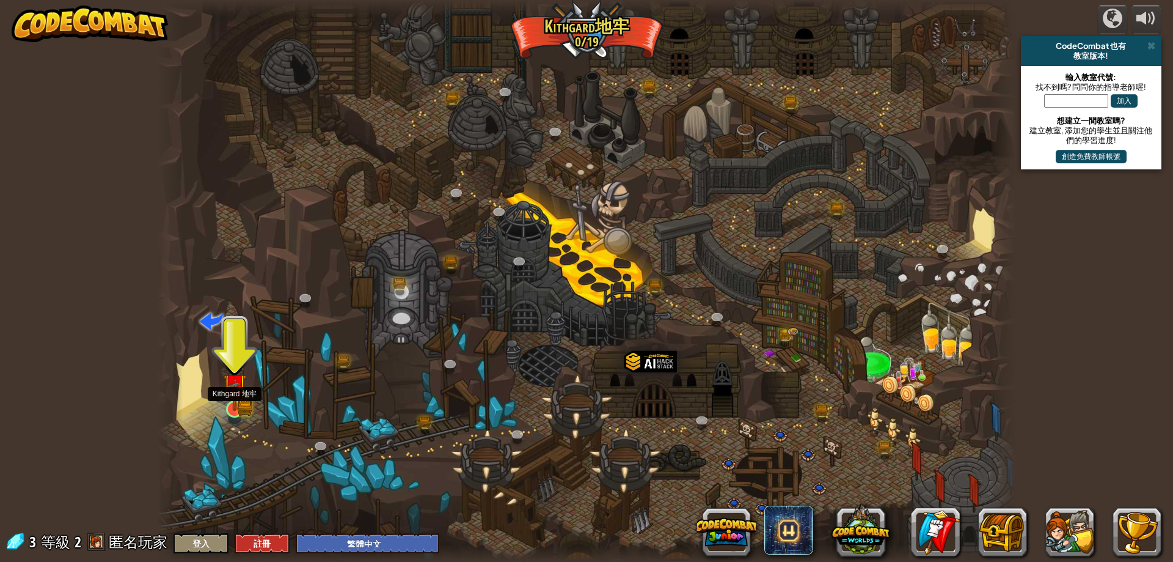
click at [230, 408] on img at bounding box center [234, 385] width 23 height 51
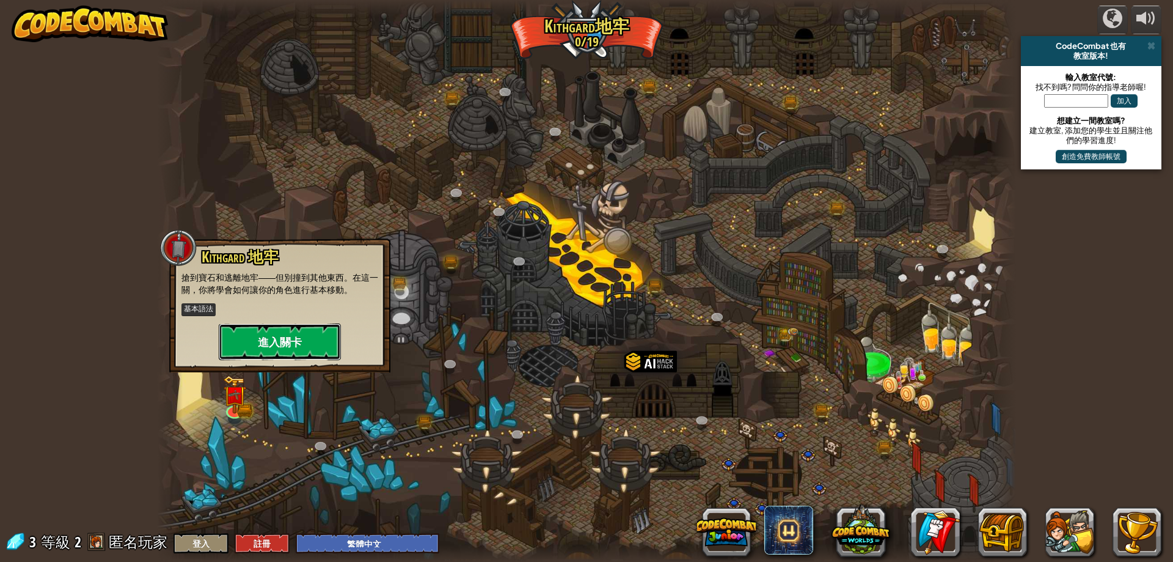
click at [312, 347] on button "進入關卡" at bounding box center [280, 341] width 122 height 37
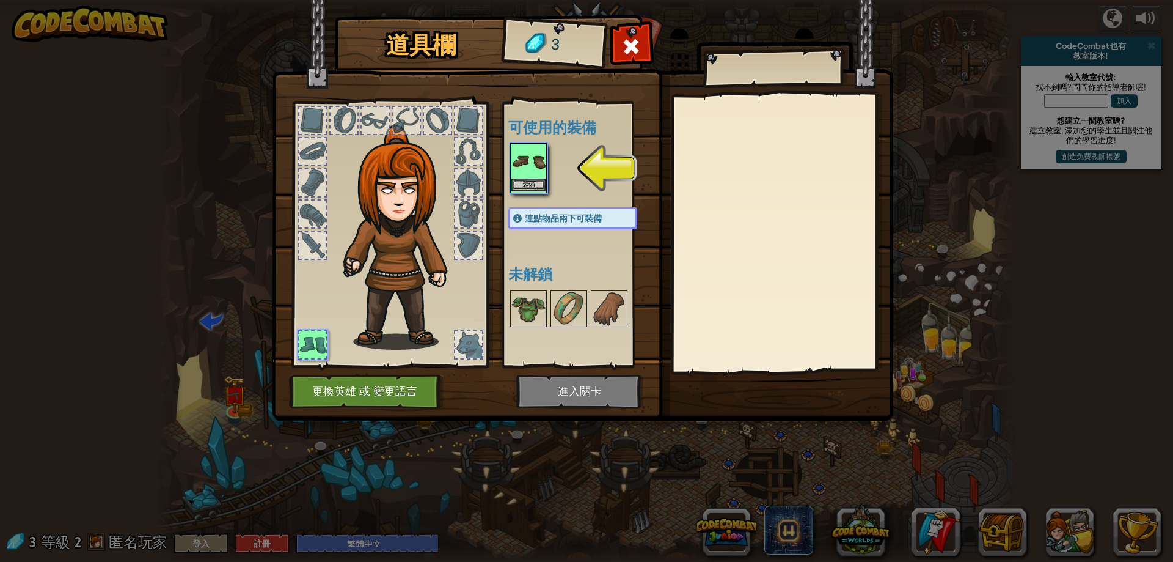
click at [535, 167] on img at bounding box center [529, 161] width 34 height 34
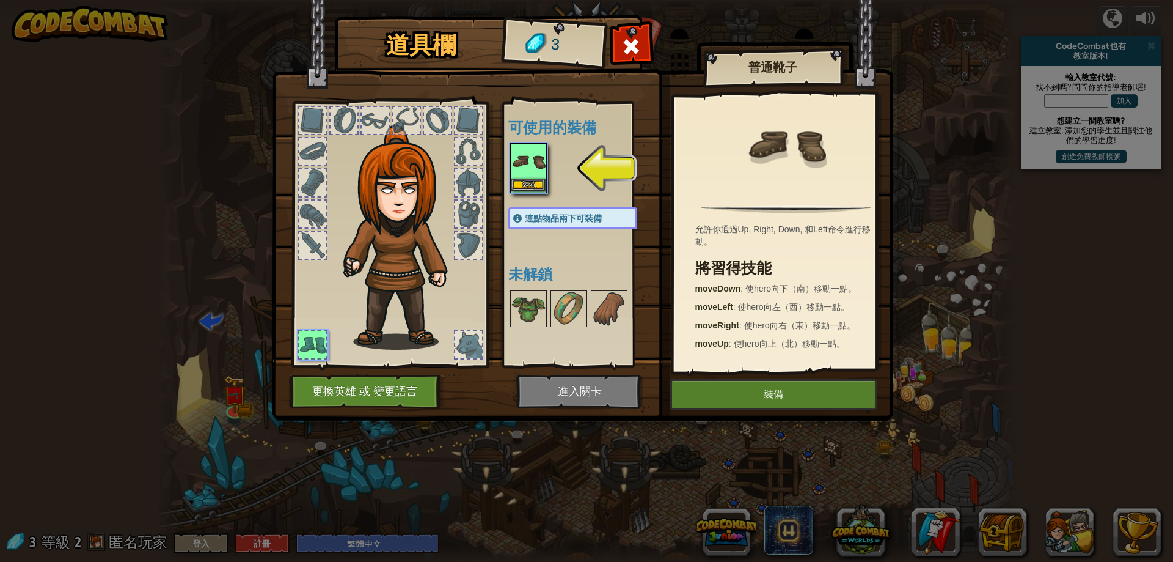
click at [527, 174] on img at bounding box center [529, 161] width 34 height 34
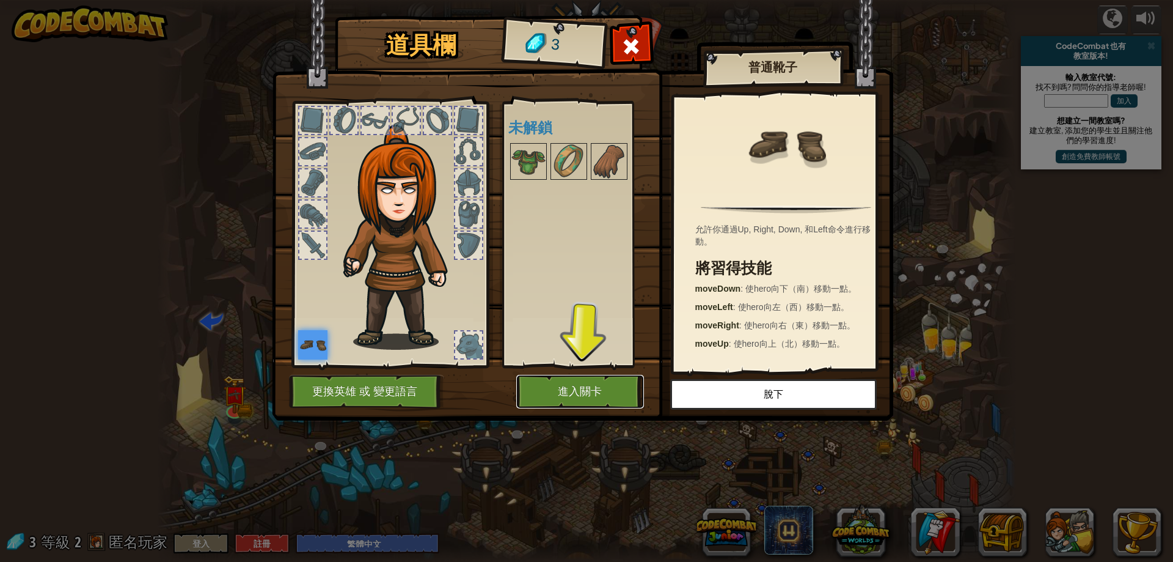
click at [593, 392] on button "進入關卡" at bounding box center [580, 392] width 128 height 34
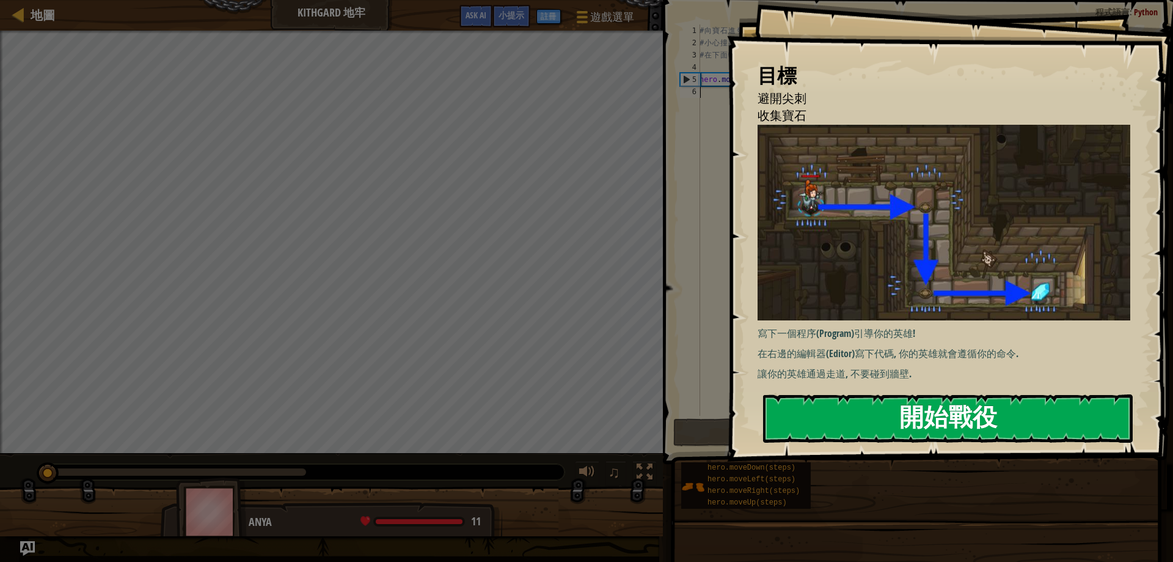
click at [887, 417] on button "開始戰役" at bounding box center [948, 418] width 370 height 48
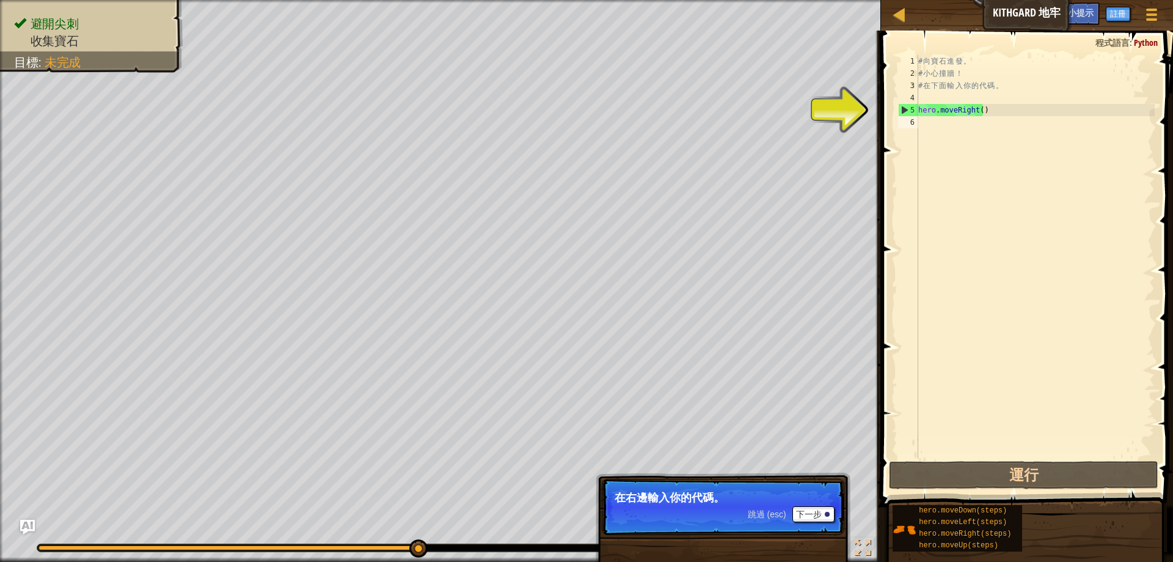
type textarea "ㄎ"
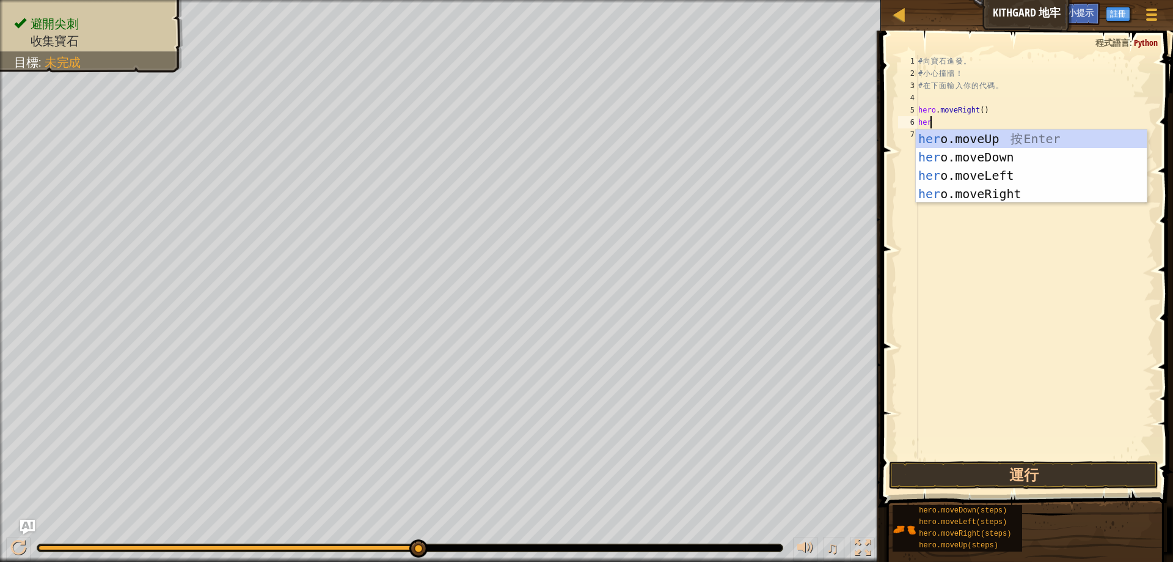
scroll to position [6, 1]
type textarea "hero.o"
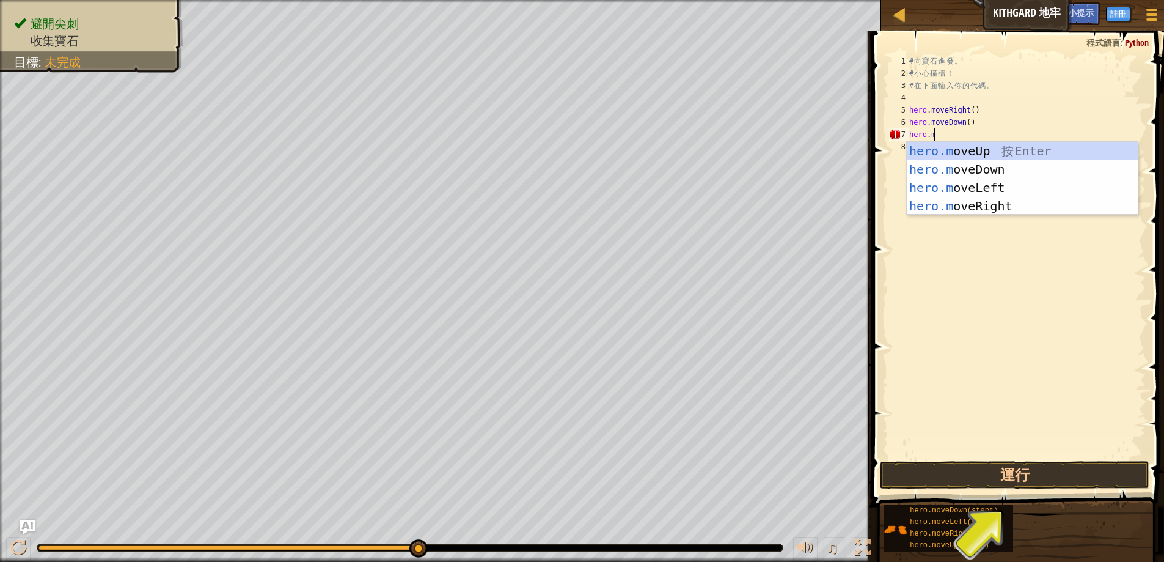
type textarea "hero.mov"
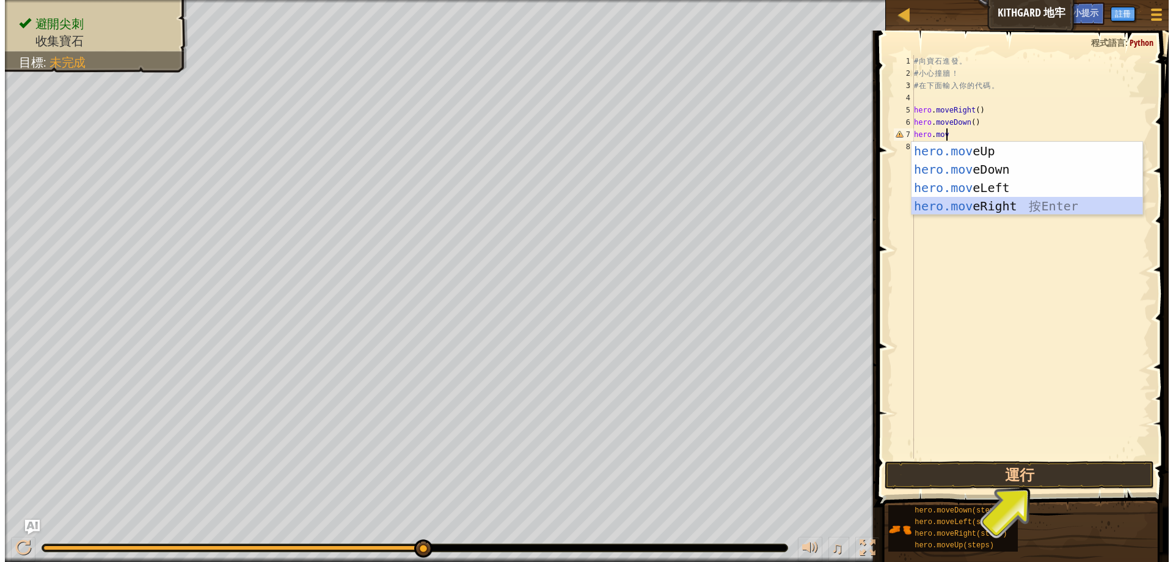
scroll to position [6, 0]
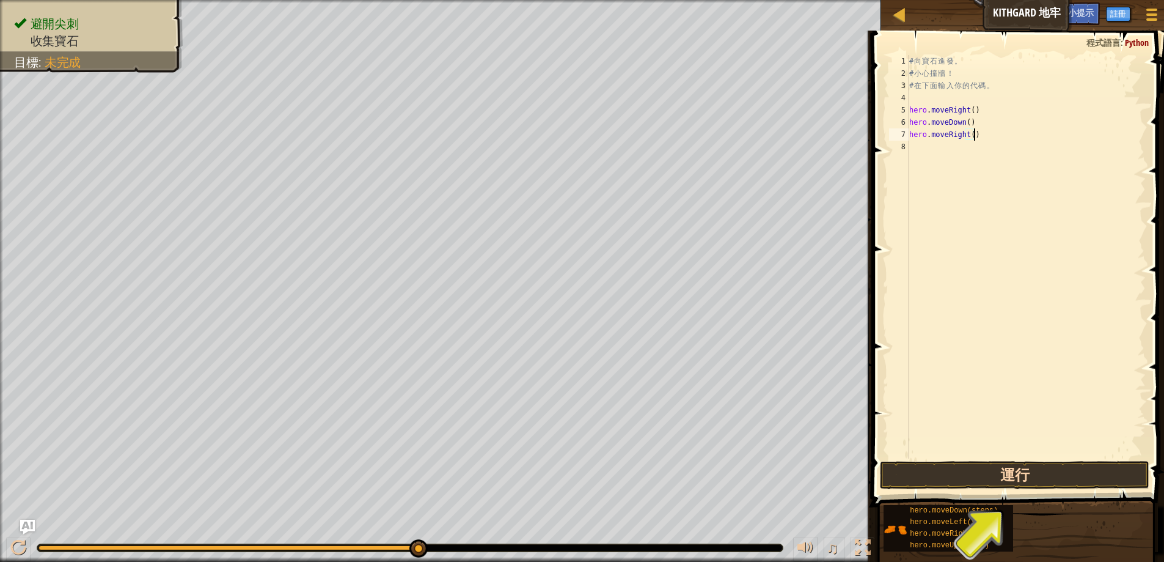
type textarea "hero.moveRight()"
click at [1012, 466] on button "運行" at bounding box center [1015, 475] width 270 height 28
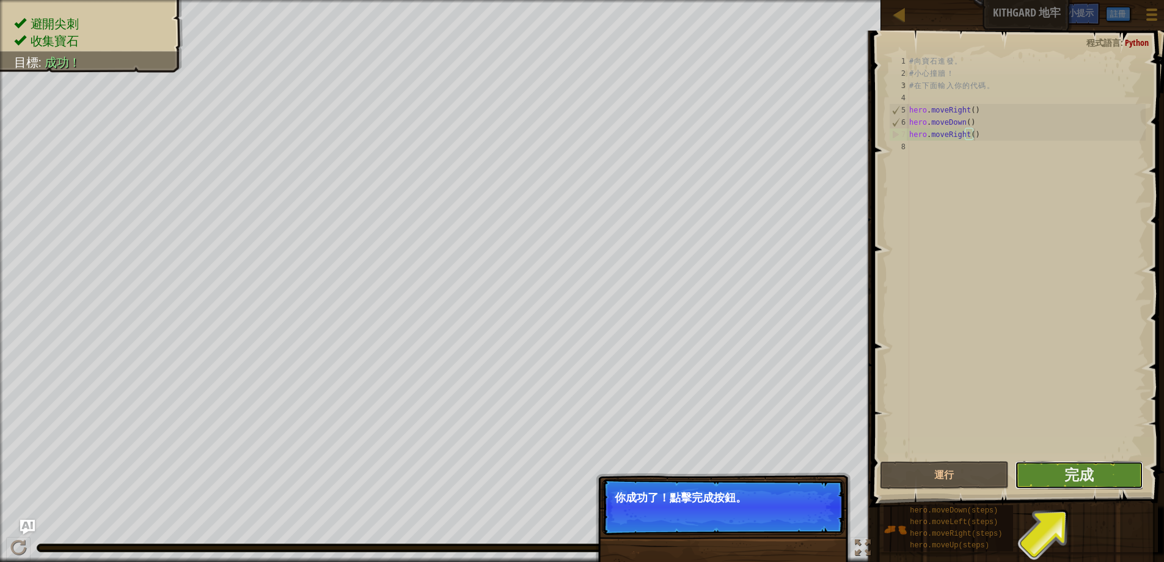
click at [1030, 477] on button "完成" at bounding box center [1079, 475] width 128 height 28
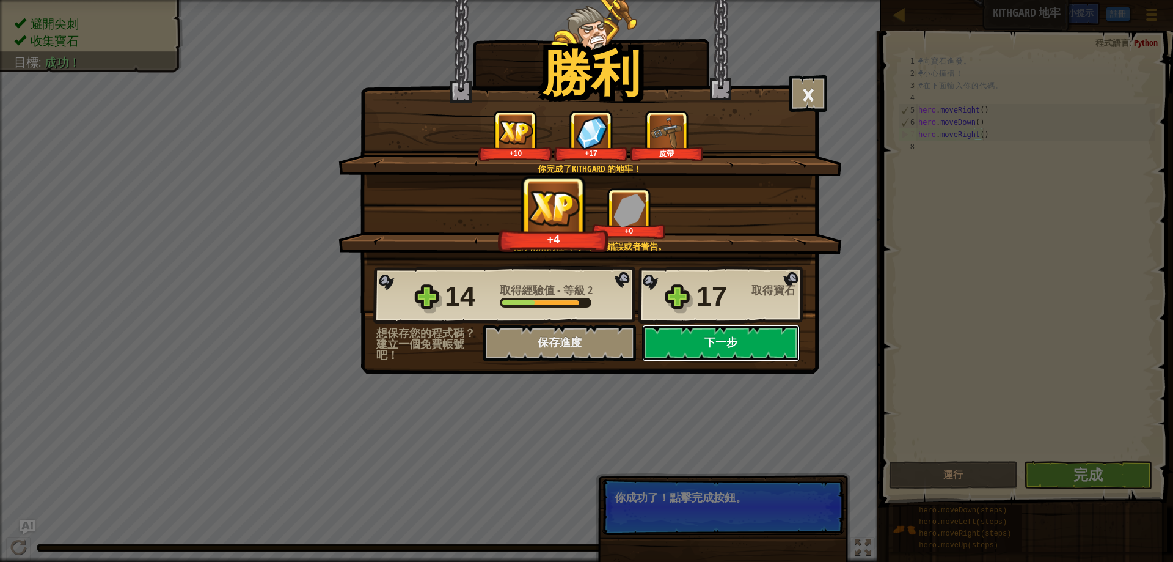
click at [746, 347] on button "下一步" at bounding box center [721, 343] width 158 height 37
select select "zh-HANT"
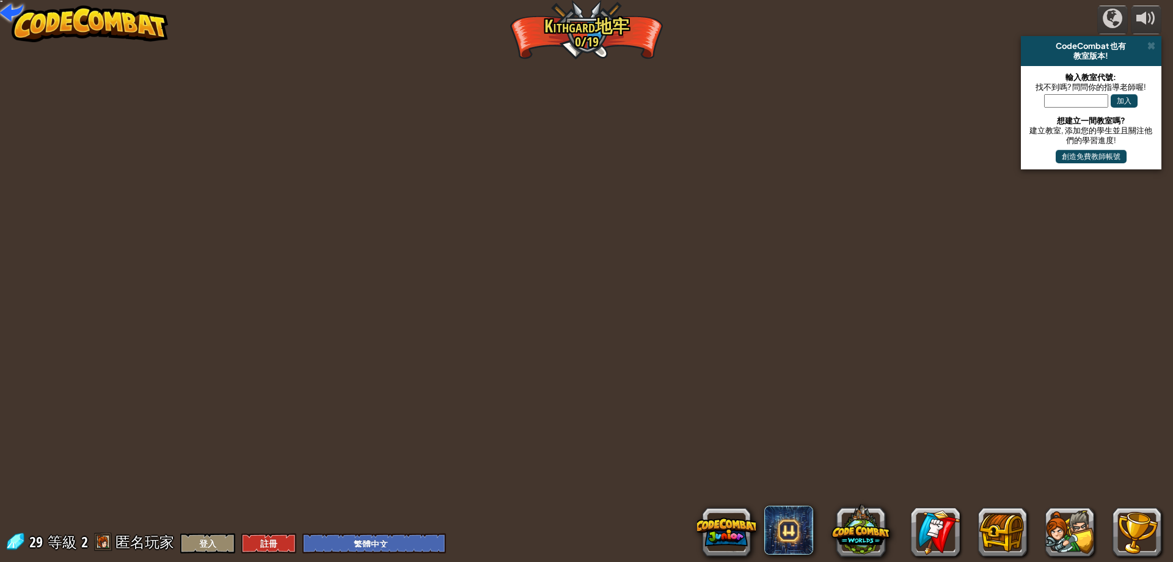
select select "zh-HANT"
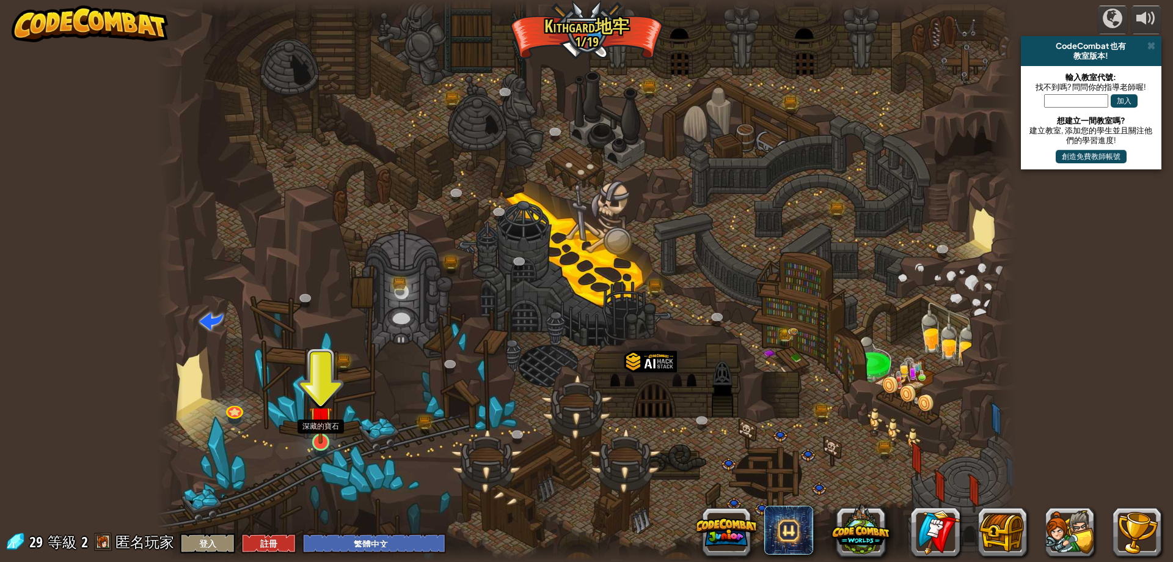
click at [314, 438] on img at bounding box center [320, 417] width 23 height 53
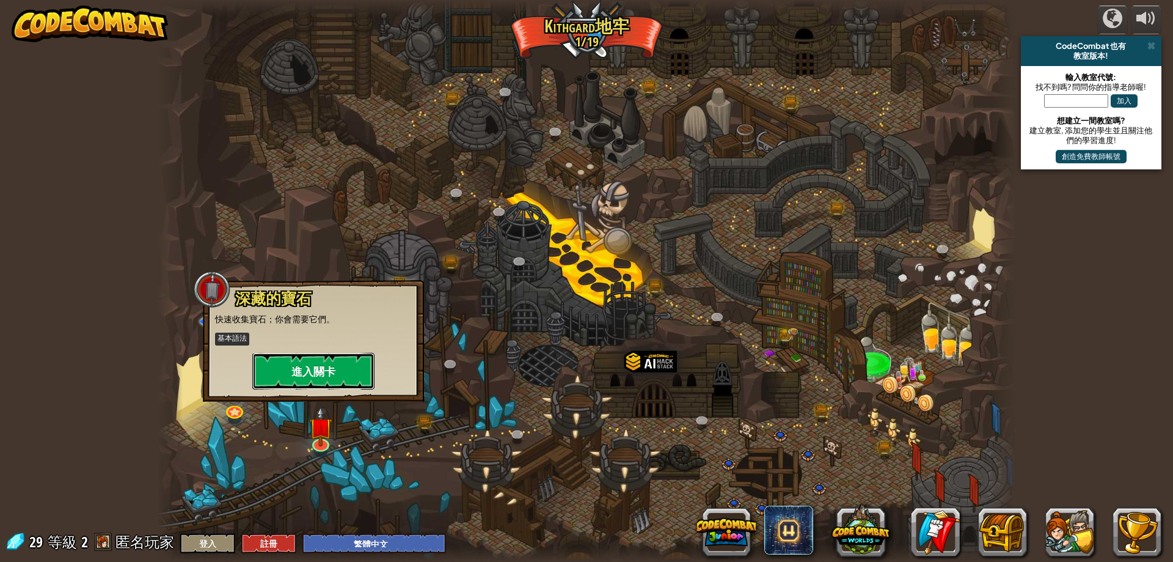
click at [345, 376] on button "進入關卡" at bounding box center [313, 371] width 122 height 37
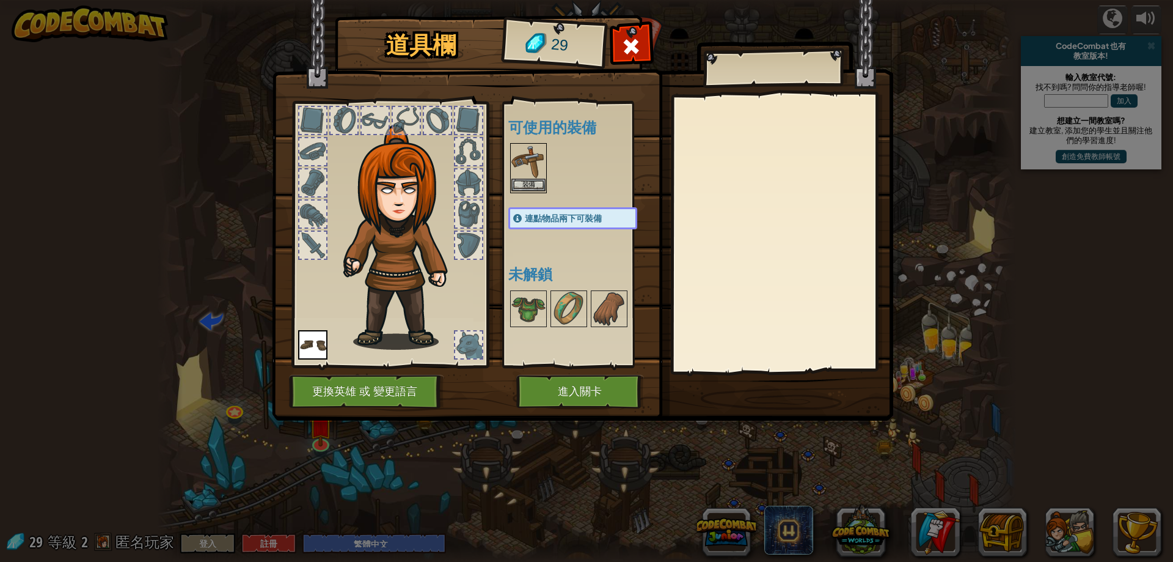
click at [523, 178] on img at bounding box center [529, 161] width 34 height 34
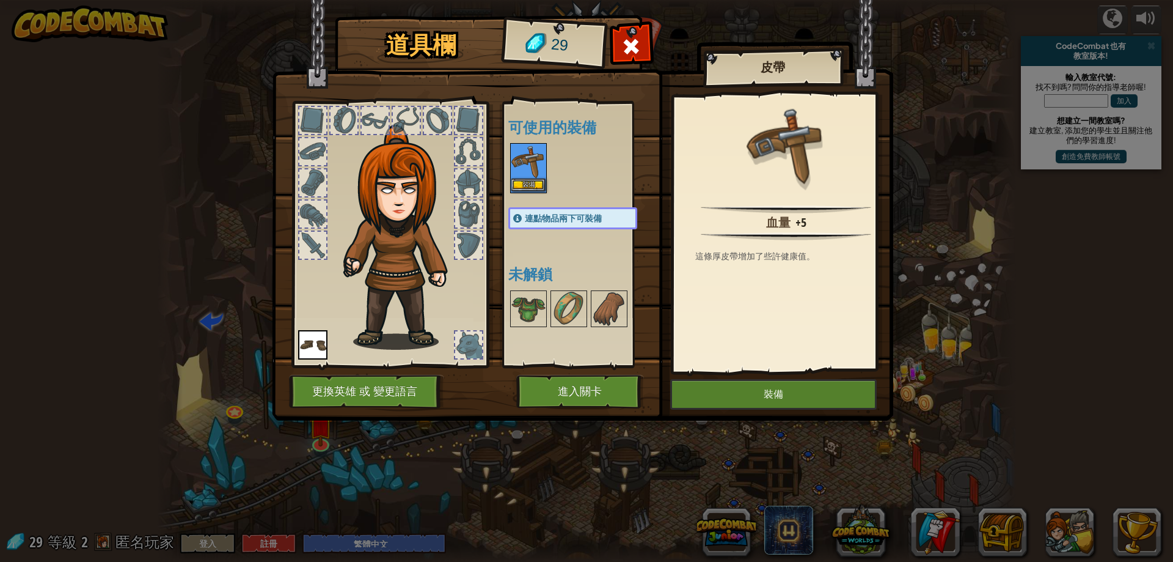
click at [523, 178] on img at bounding box center [529, 161] width 34 height 34
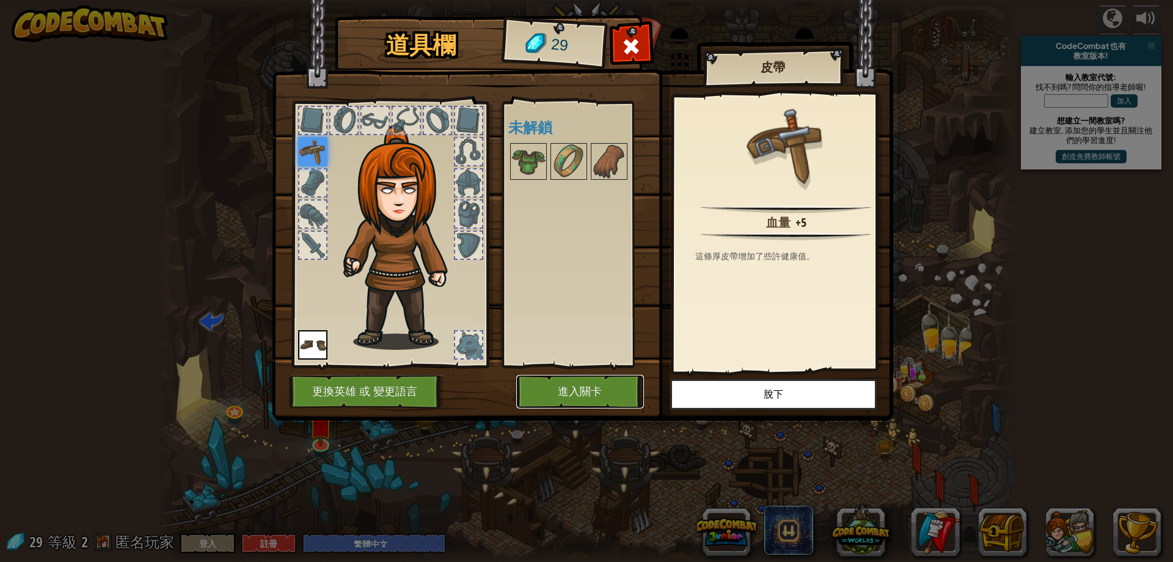
click at [593, 394] on button "進入關卡" at bounding box center [580, 392] width 128 height 34
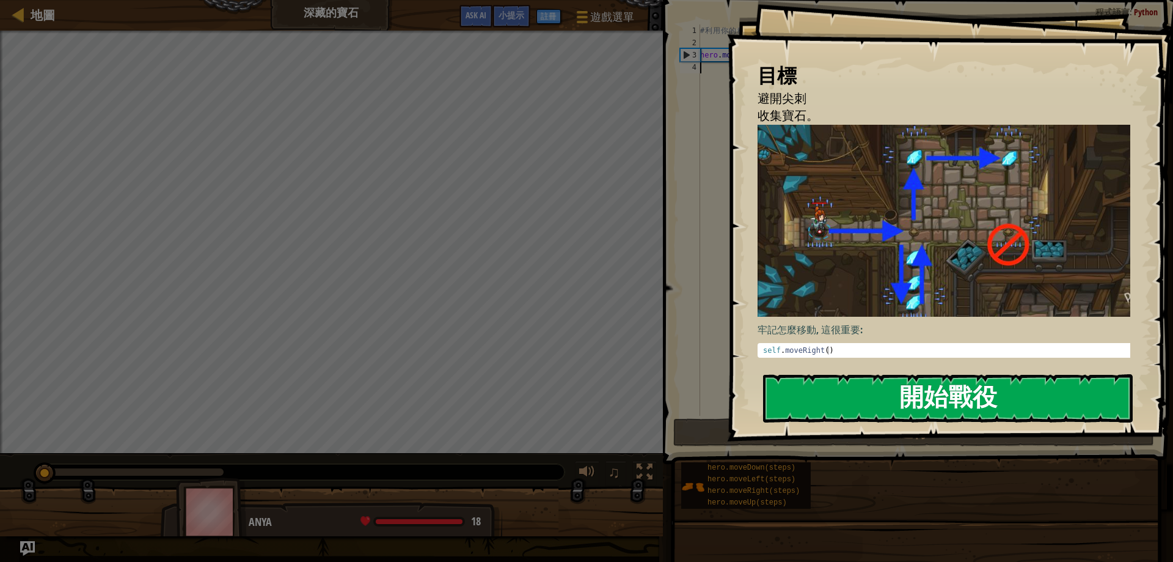
click at [862, 391] on button "開始戰役" at bounding box center [948, 398] width 370 height 48
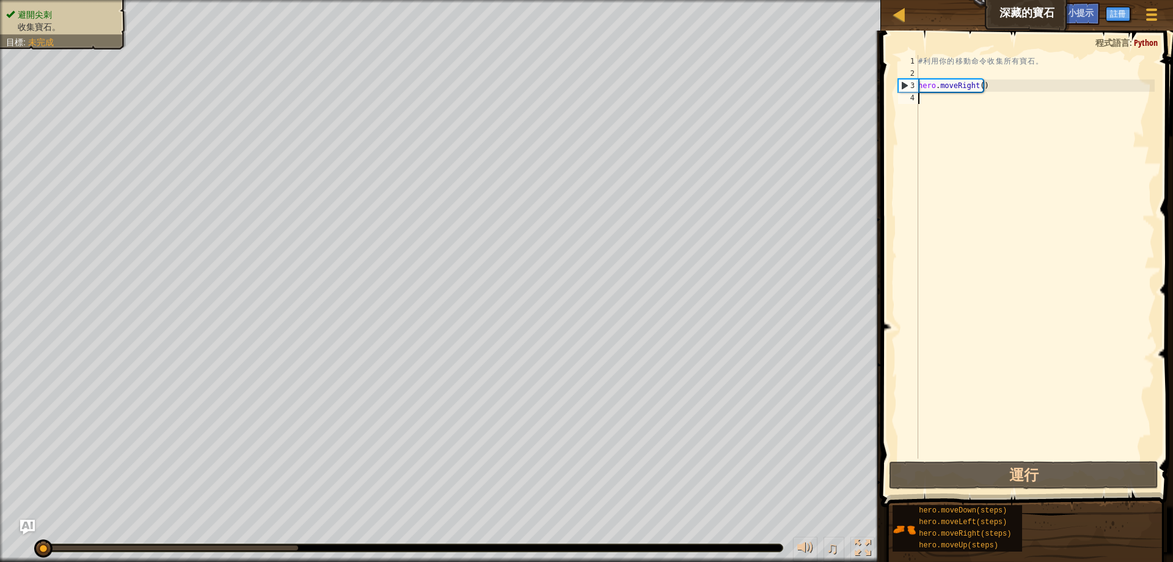
type textarea "h"
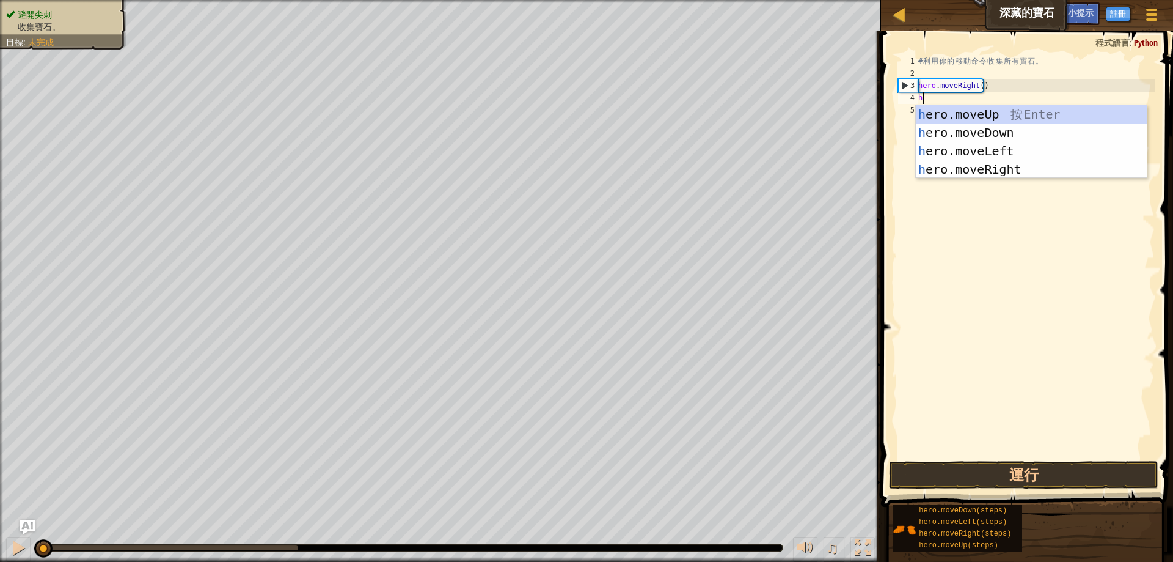
scroll to position [6, 0]
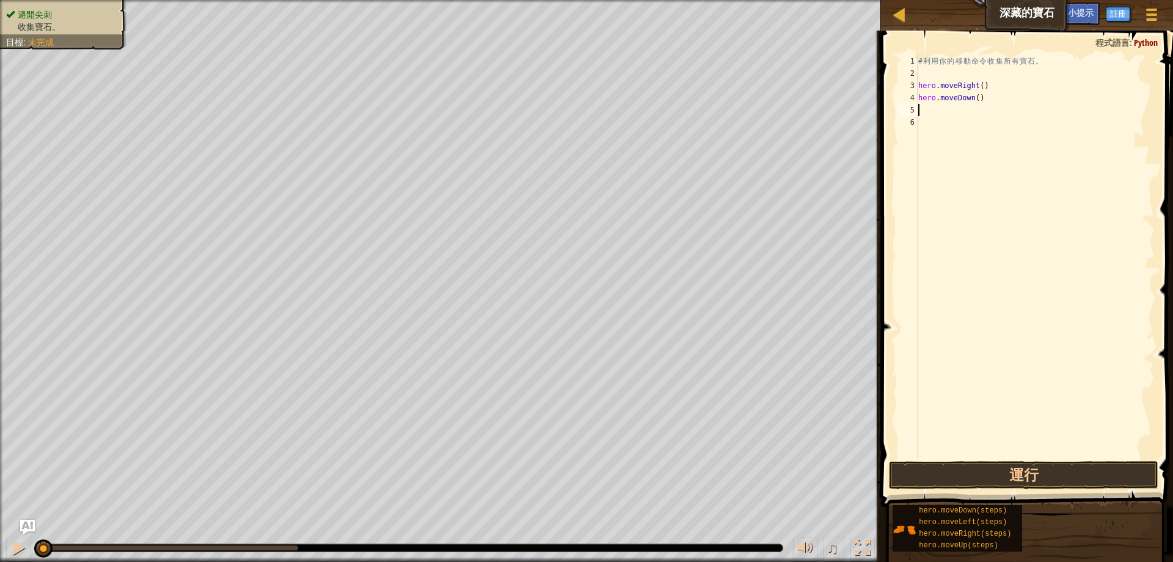
type textarea "h"
click at [1002, 472] on button "運行" at bounding box center [1024, 475] width 270 height 28
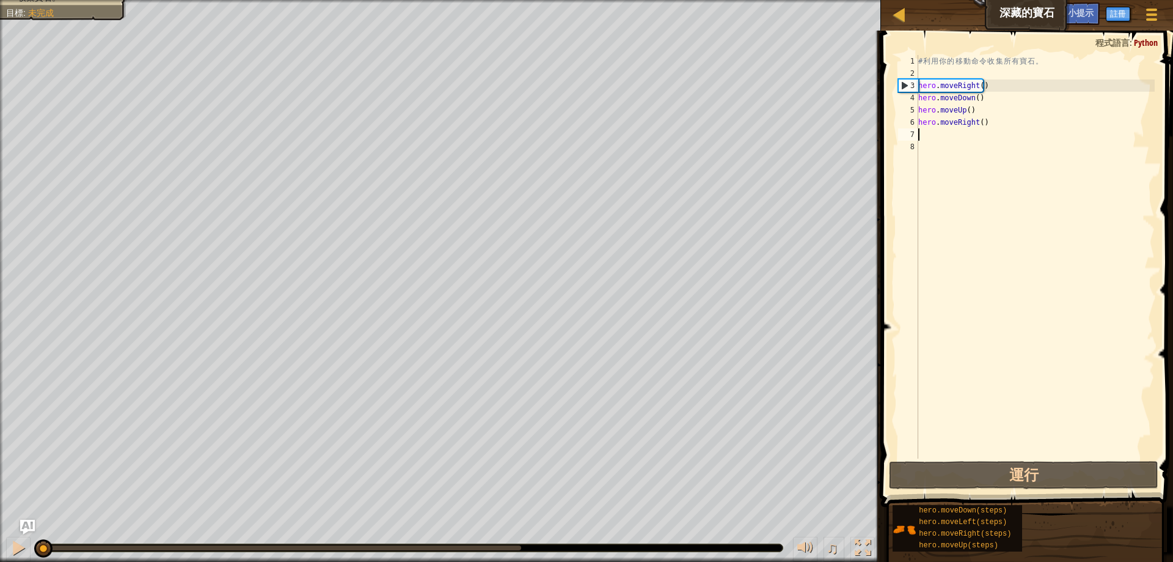
drag, startPoint x: 522, startPoint y: 551, endPoint x: 0, endPoint y: 532, distance: 522.3
click at [0, 532] on div "♫" at bounding box center [440, 544] width 881 height 37
drag, startPoint x: 993, startPoint y: 123, endPoint x: 914, endPoint y: 120, distance: 79.5
click at [914, 120] on div "1 2 3 4 5 6 7 8 # 利 用 你 的 移 動 命 令 收 集 所 有 寶 石 。 hero . moveRight ( ) hero . mov…" at bounding box center [1025, 256] width 259 height 403
type textarea "hero.moveRight()"
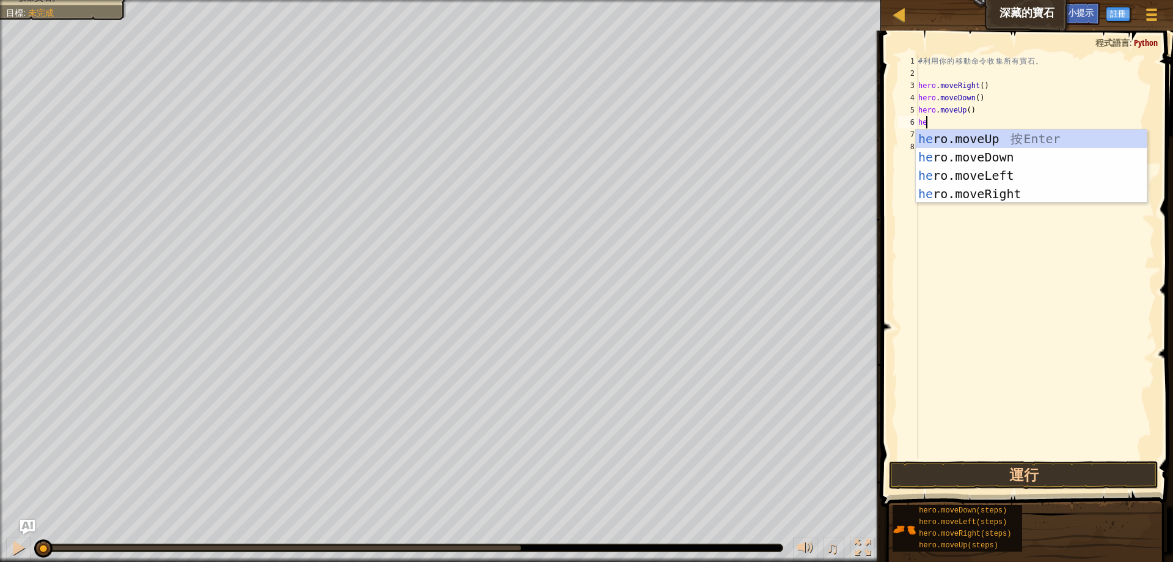
type textarea "her"
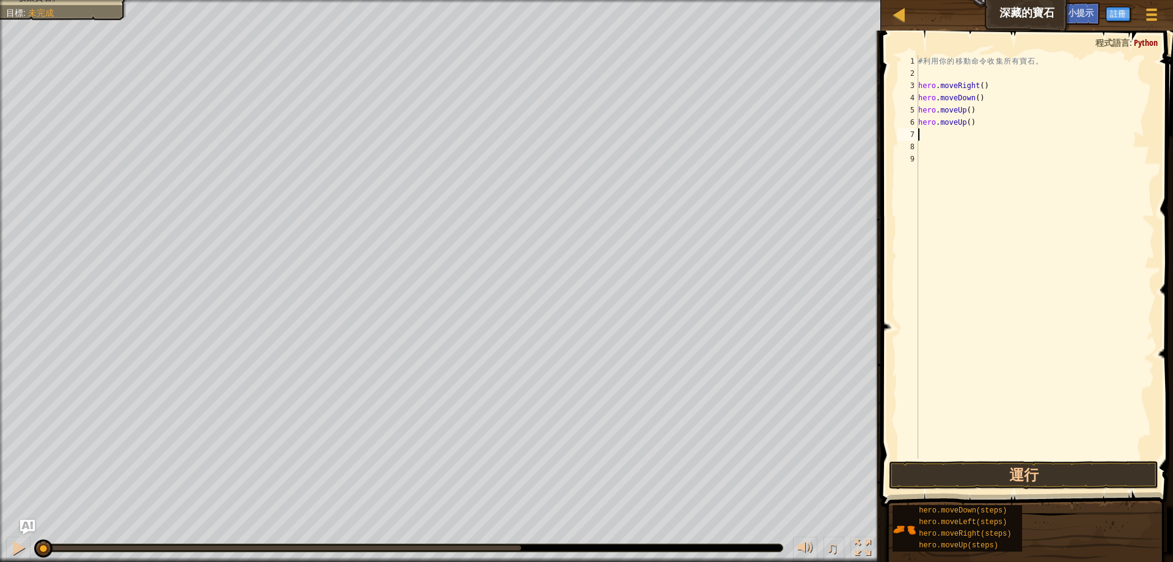
type textarea "h"
click at [1134, 474] on button "運行" at bounding box center [1024, 475] width 270 height 28
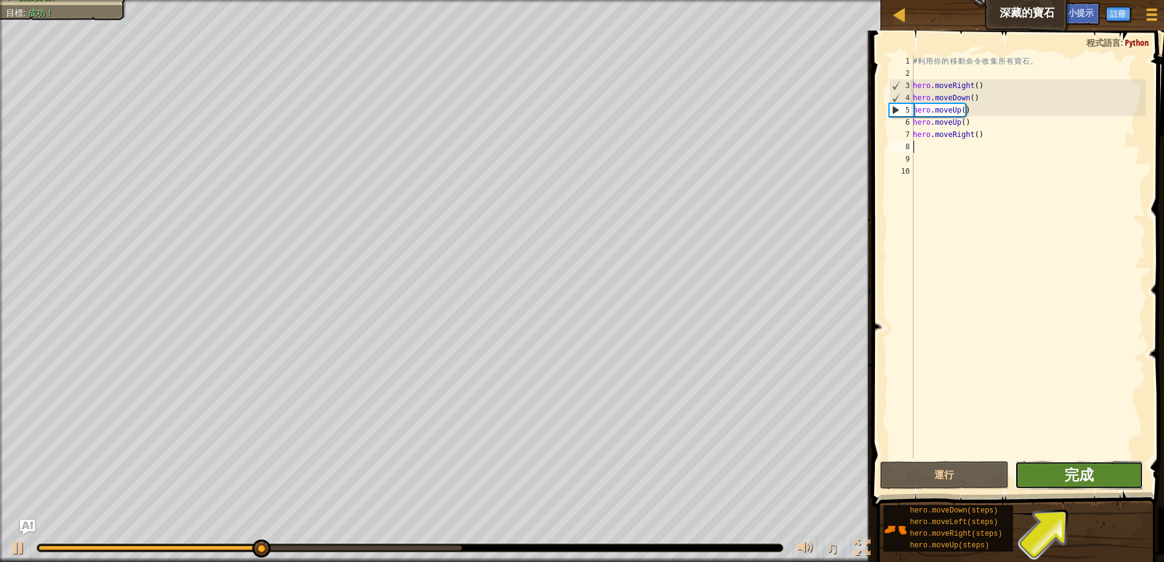
click at [1085, 465] on span "完成" at bounding box center [1079, 474] width 29 height 20
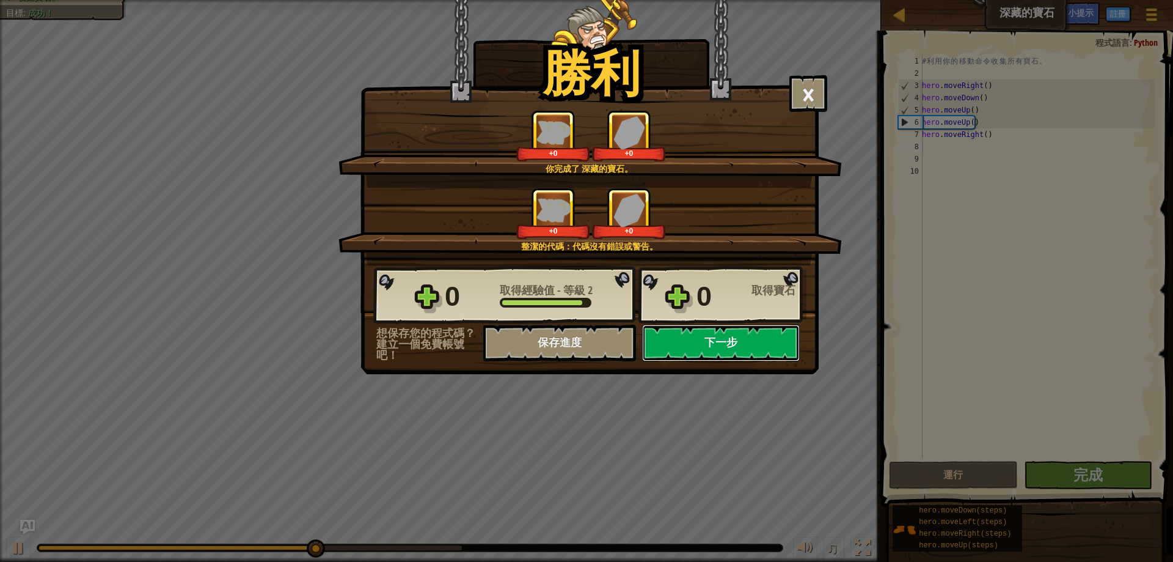
click at [683, 341] on button "下一步" at bounding box center [721, 343] width 158 height 37
select select "zh-HANT"
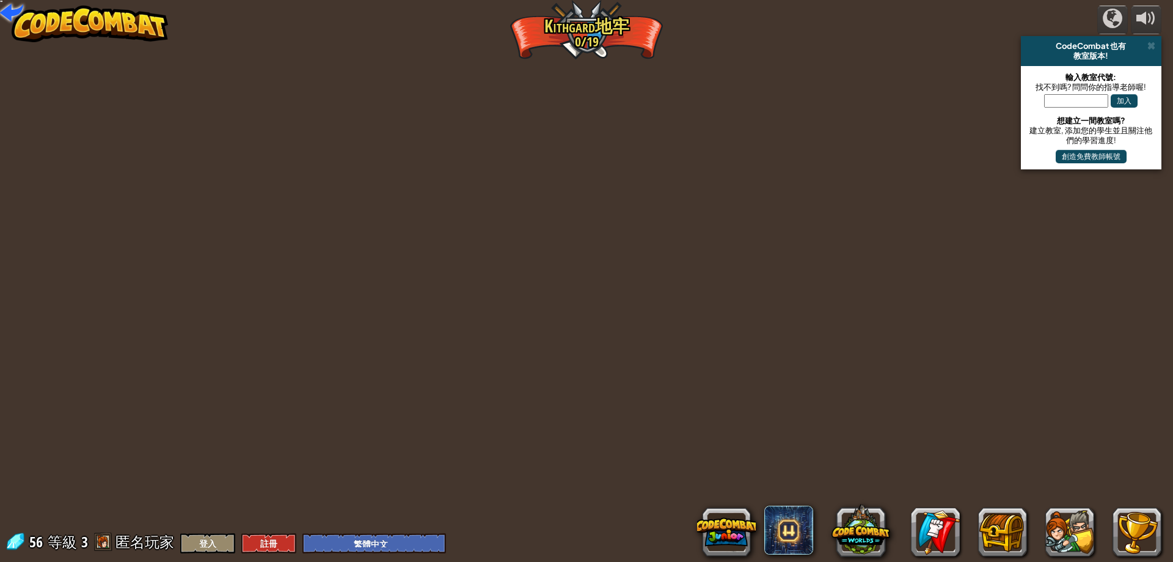
select select "zh-HANT"
